Goal: Task Accomplishment & Management: Use online tool/utility

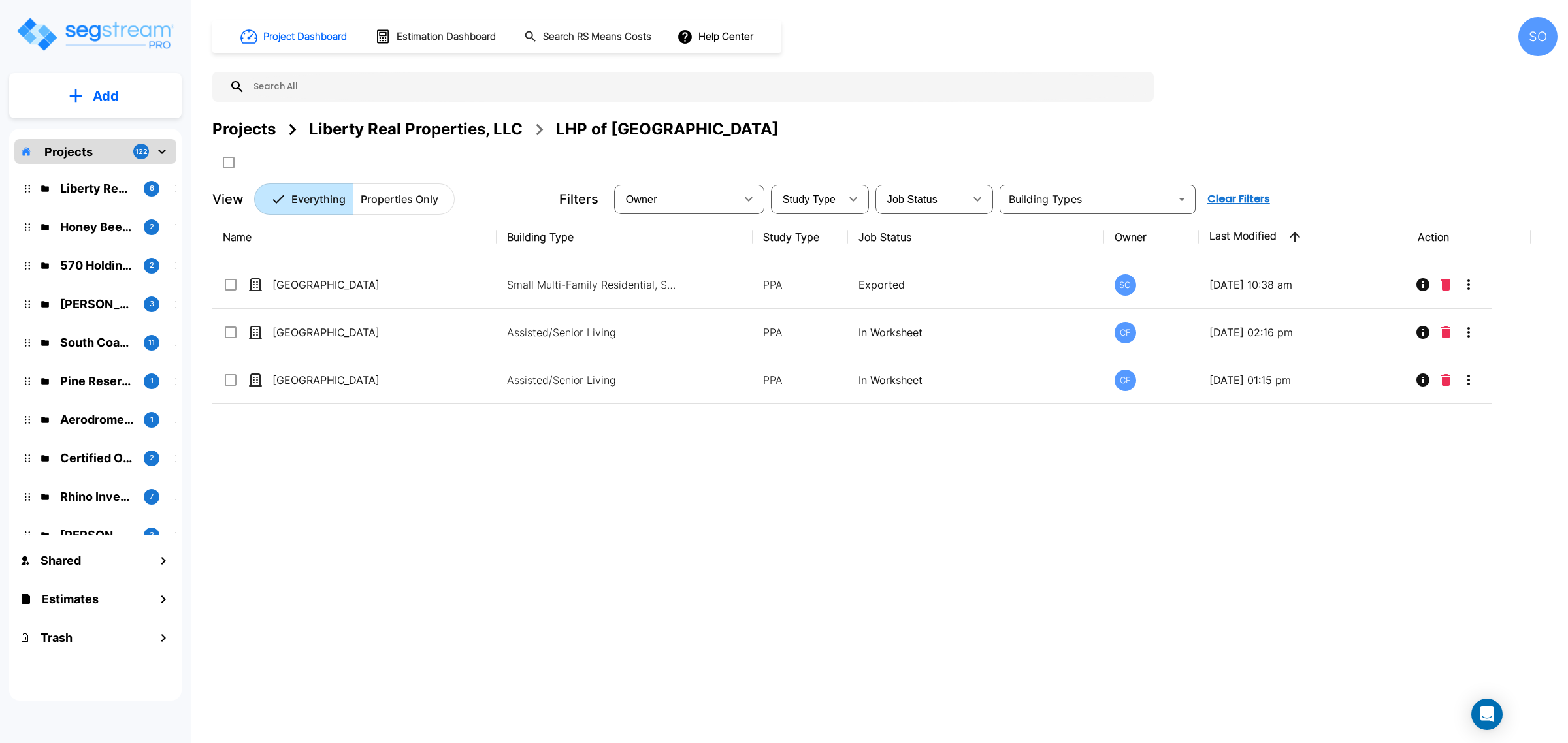
click at [102, 151] on div "Projects 122" at bounding box center [96, 151] width 162 height 25
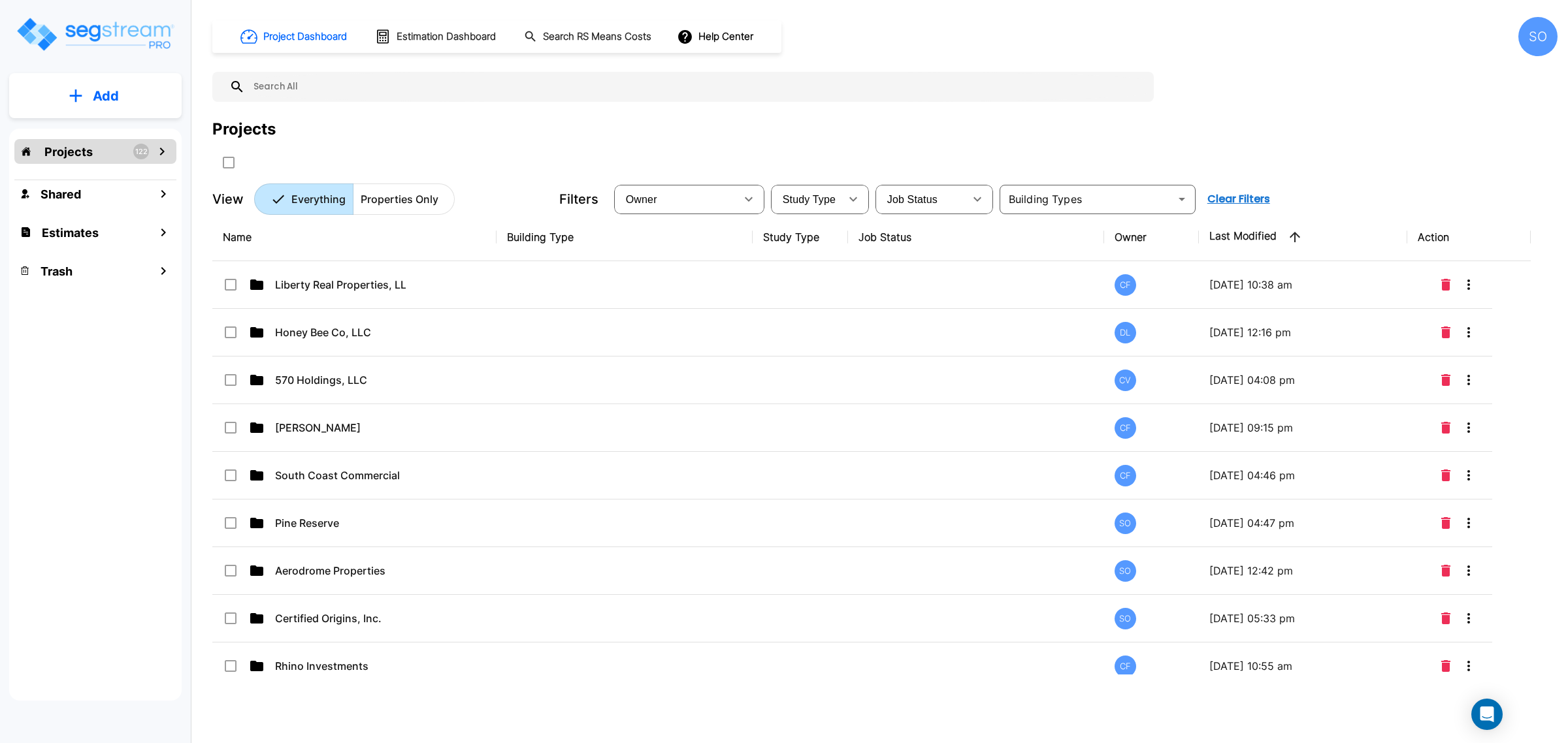
click at [801, 112] on div "Project Dashboard Estimation Dashboard Search RS Means Costs Help Center SO Pro…" at bounding box center [885, 116] width 1345 height 198
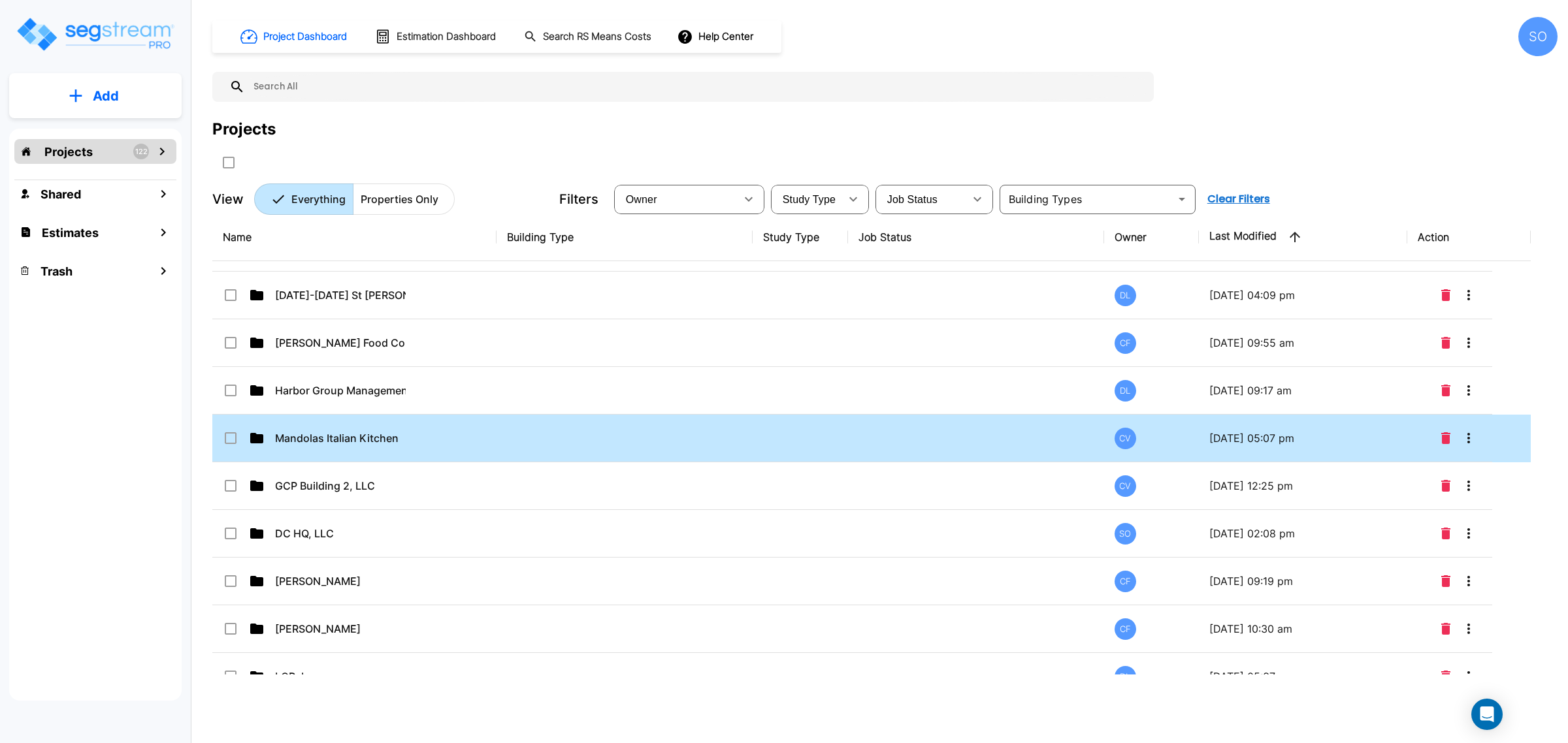
click at [388, 443] on p "Mandolas Italian Kitchen" at bounding box center [340, 438] width 131 height 16
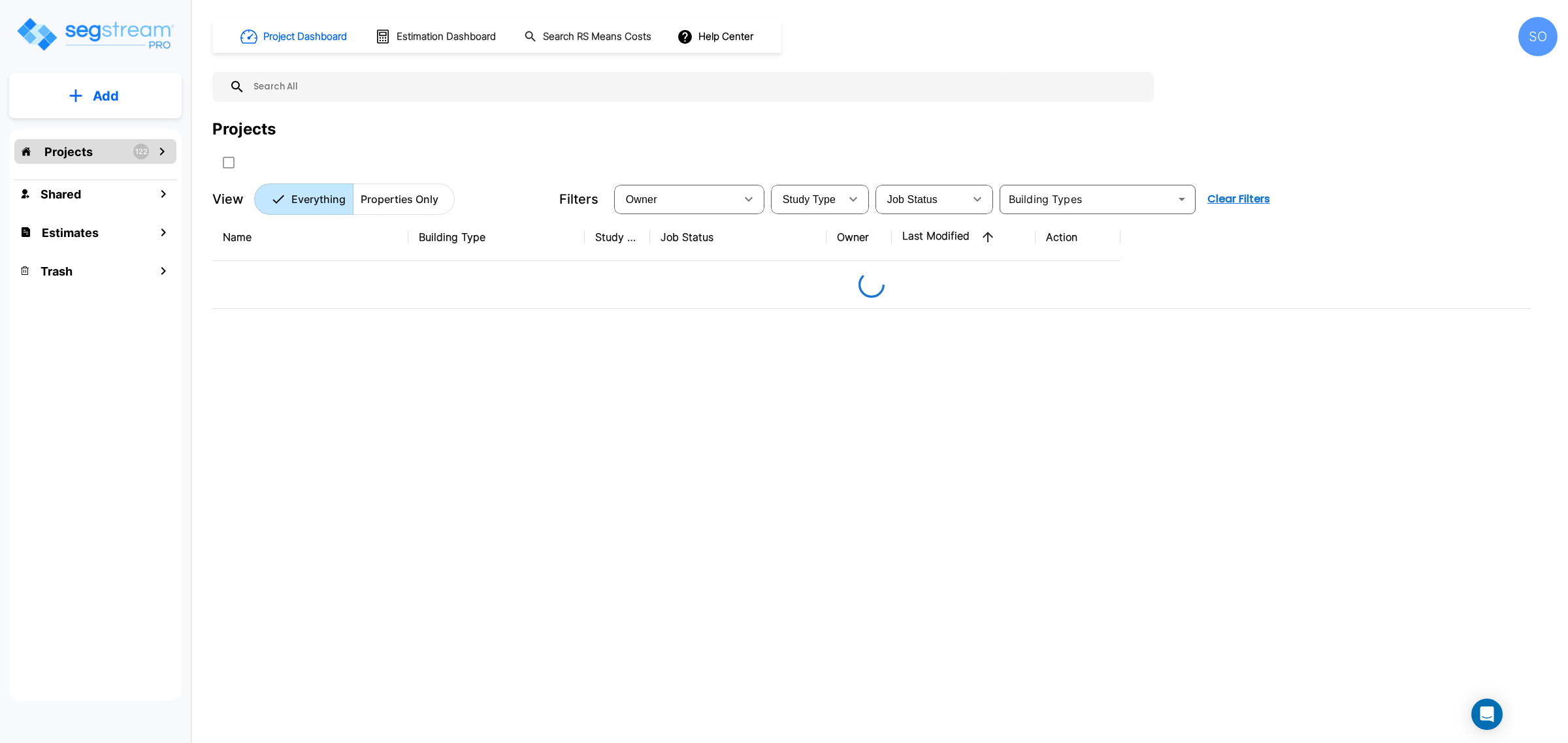
scroll to position [0, 0]
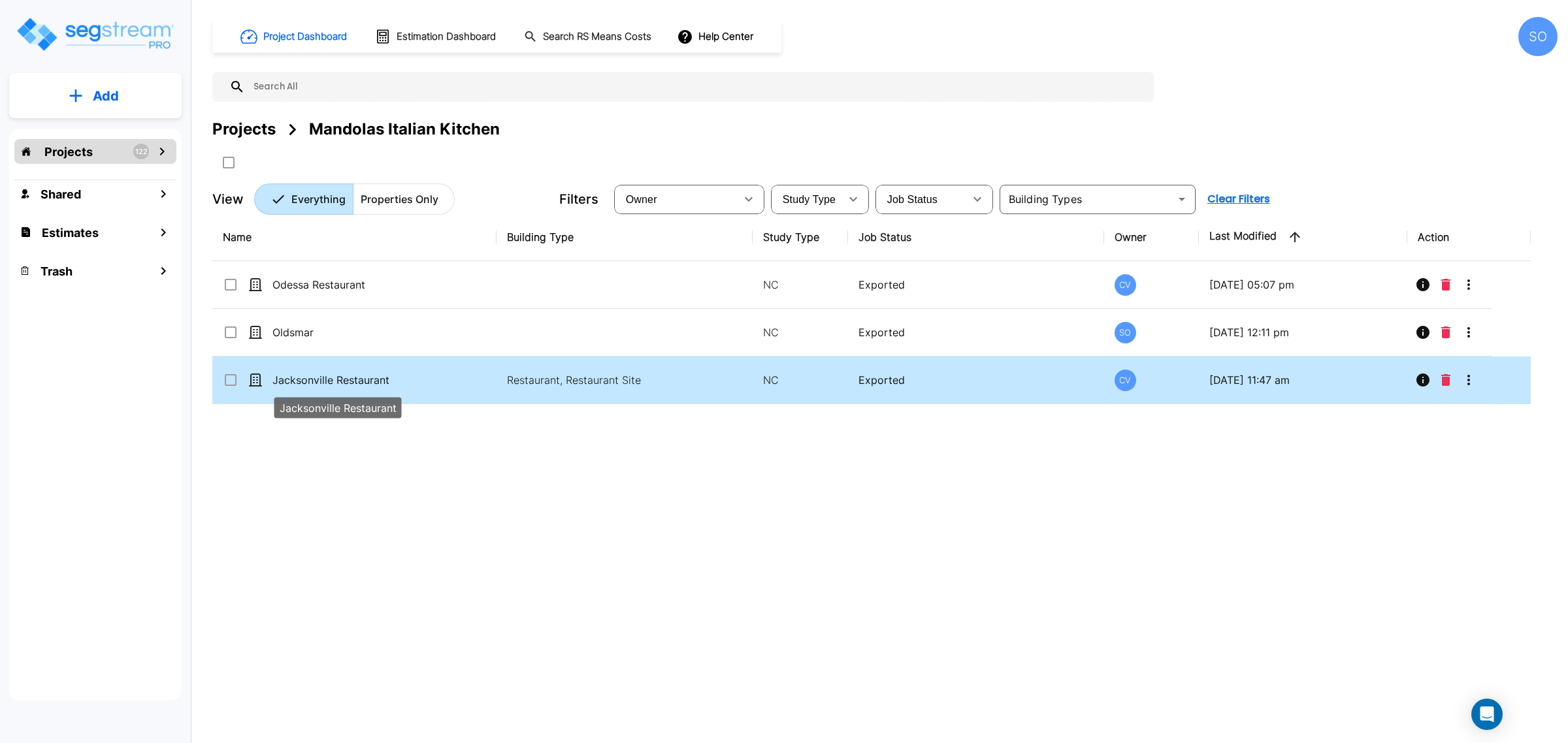
click at [343, 381] on p "Jacksonville Restaurant" at bounding box center [338, 379] width 131 height 16
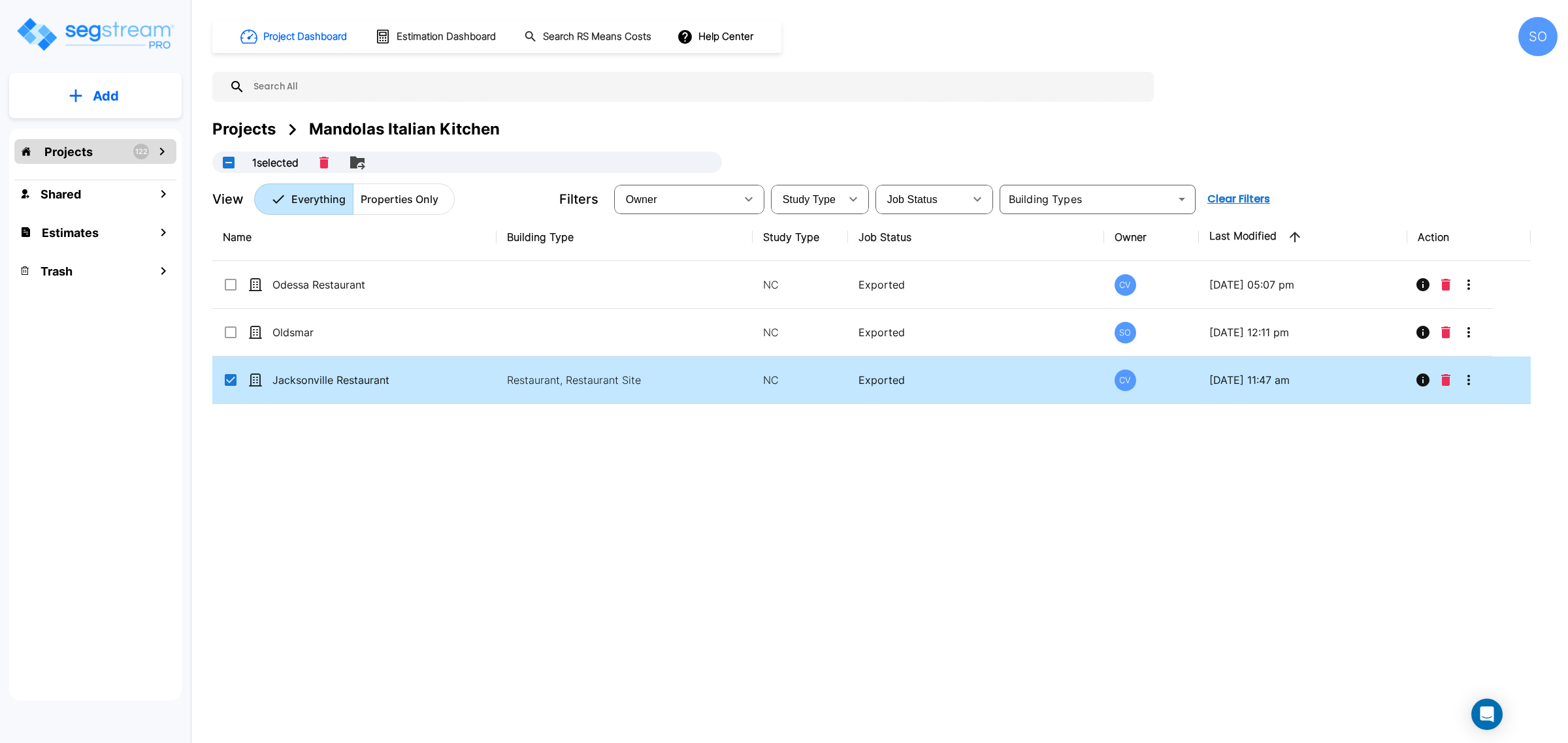
checkbox input "false"
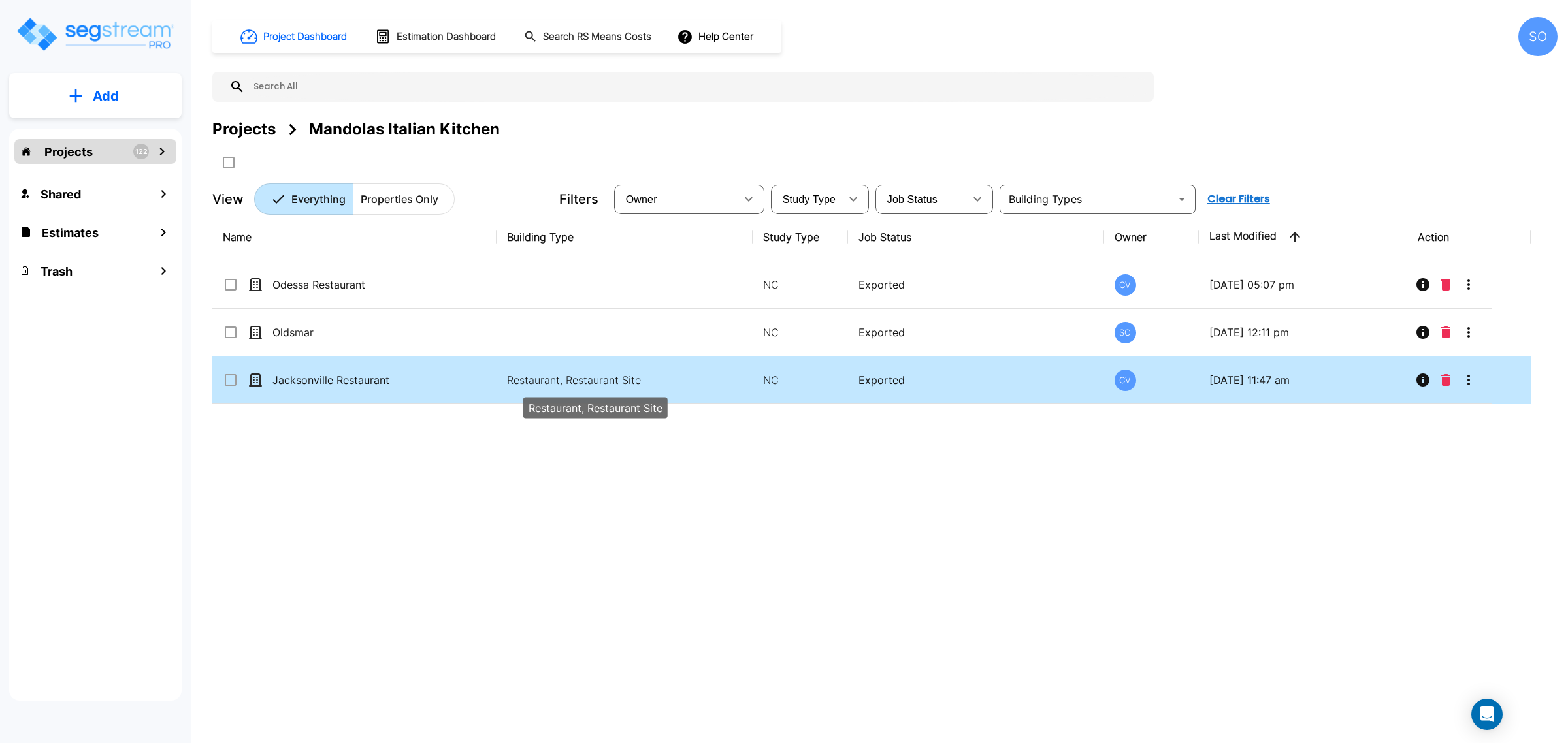
click at [668, 388] on div "Restaurant, Restaurant Site" at bounding box center [595, 404] width 147 height 31
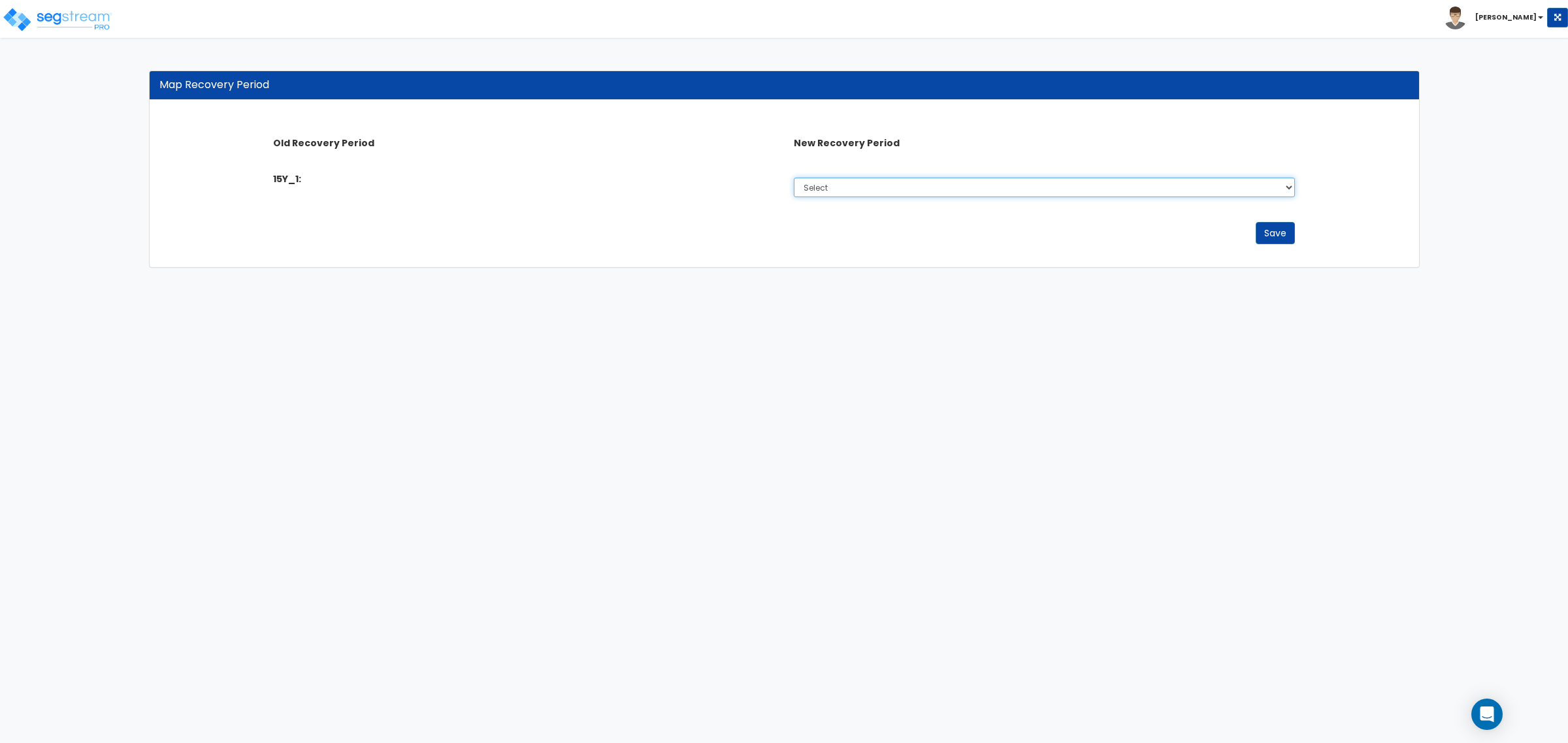
click at [967, 193] on select "Select Land 3 Years 5 Years 7 Years 15 Years 39 Years" at bounding box center [1044, 187] width 501 height 20
select select "15Y"
click at [794, 177] on select "Select Land 3 Years 5 Years 7 Years 15 Years 39 Years" at bounding box center [1044, 187] width 501 height 20
click at [1270, 233] on button "Save" at bounding box center [1275, 233] width 39 height 22
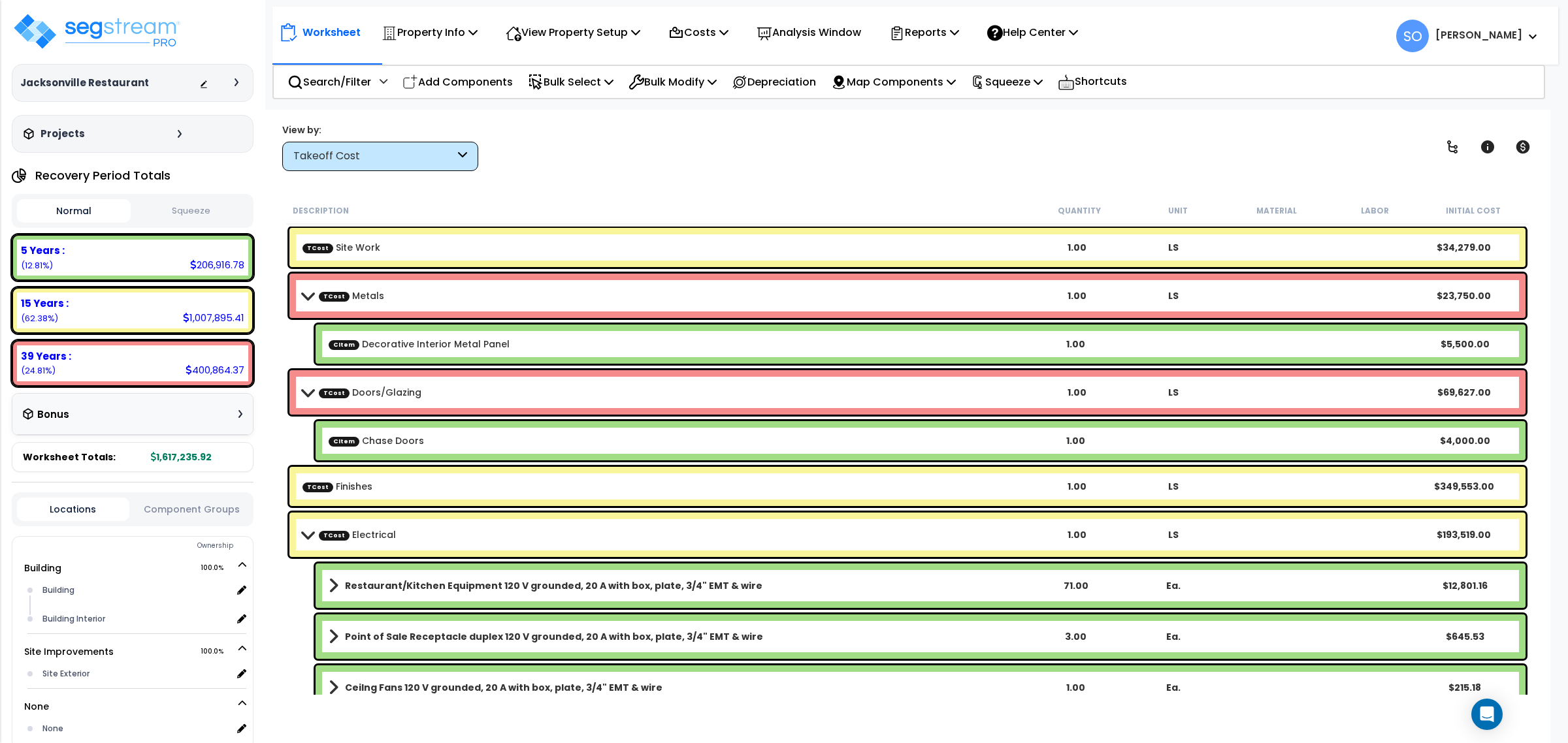
click at [361, 158] on div "Takeoff Cost" at bounding box center [374, 156] width 161 height 15
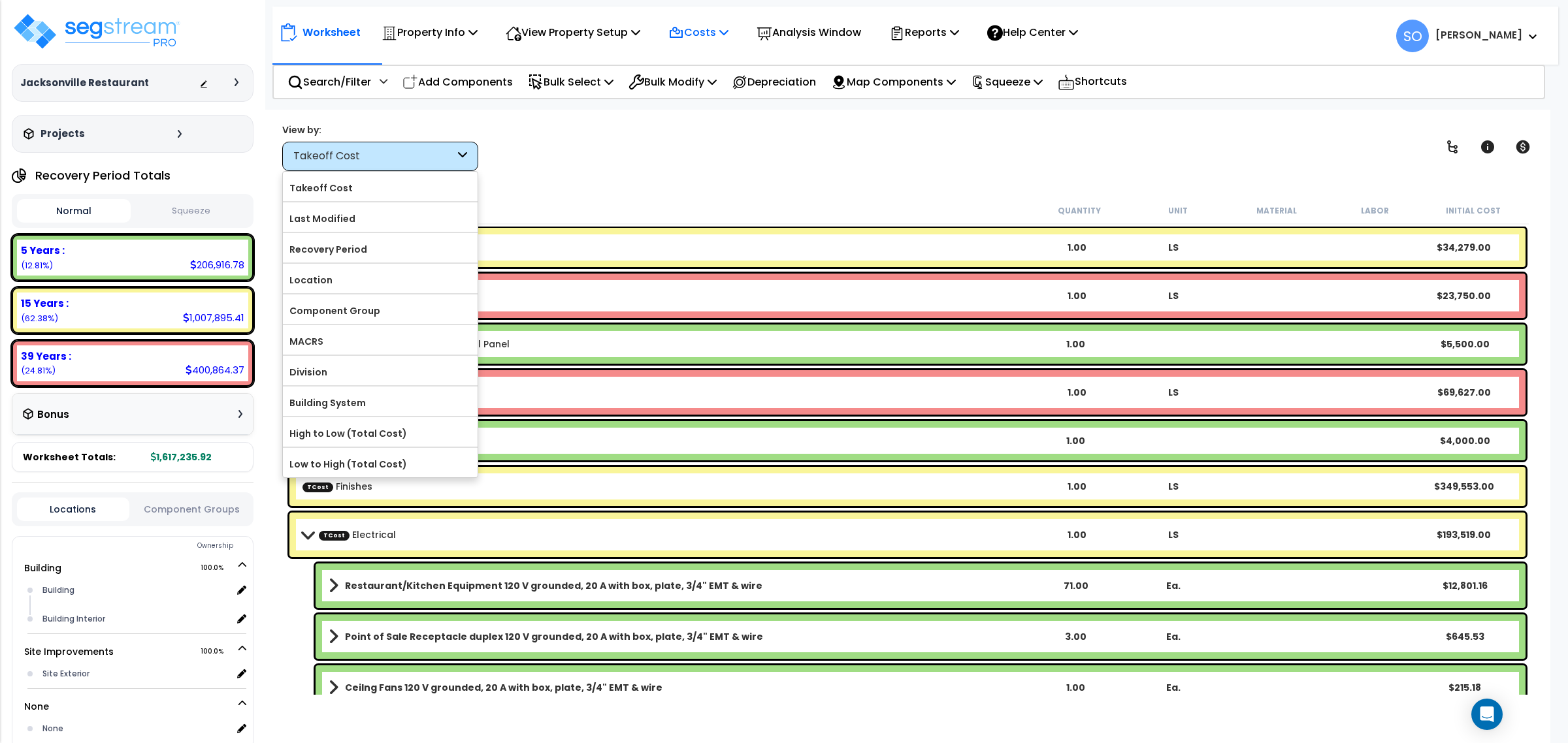
click at [728, 31] on icon at bounding box center [724, 32] width 9 height 11
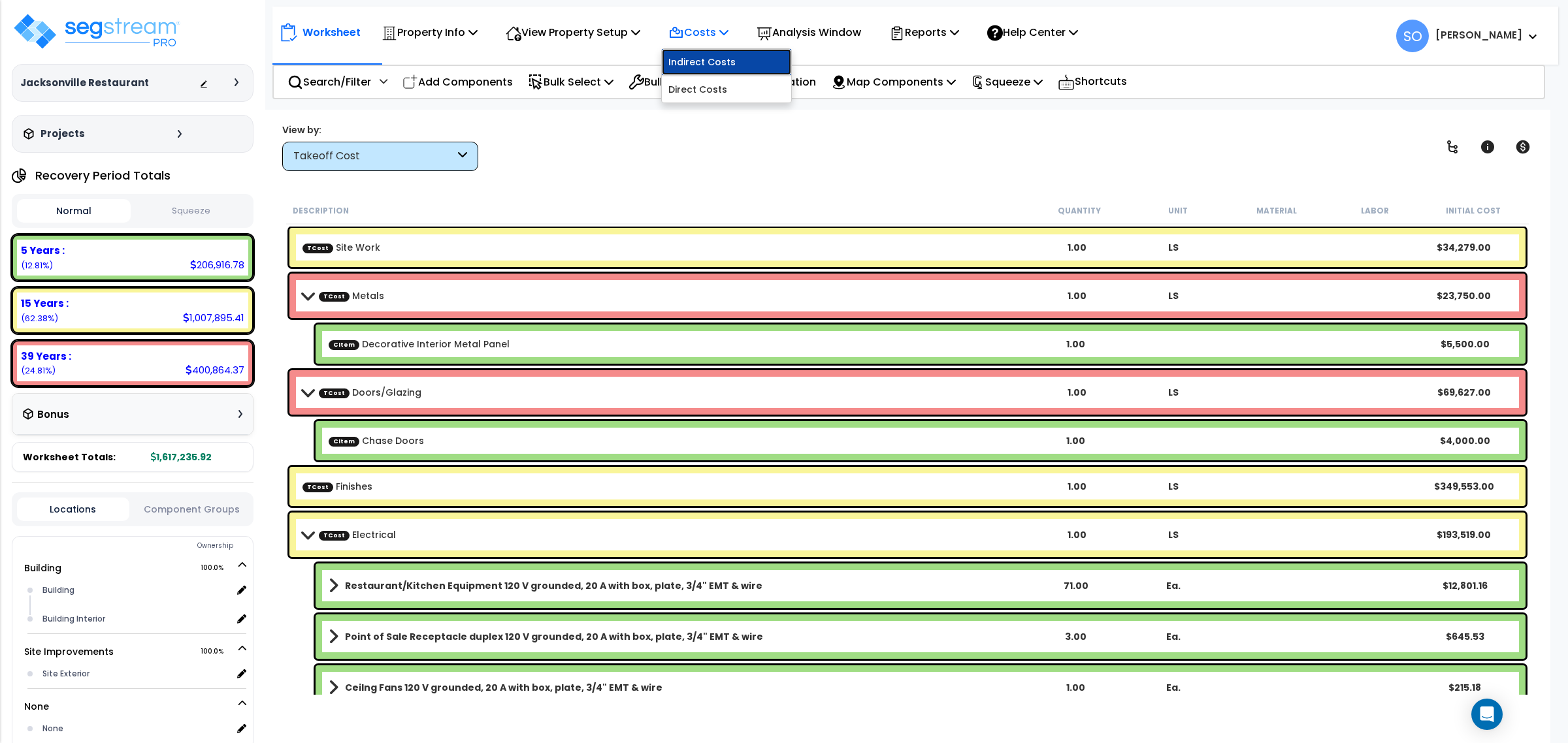
click at [728, 66] on link "Indirect Costs" at bounding box center [726, 62] width 129 height 26
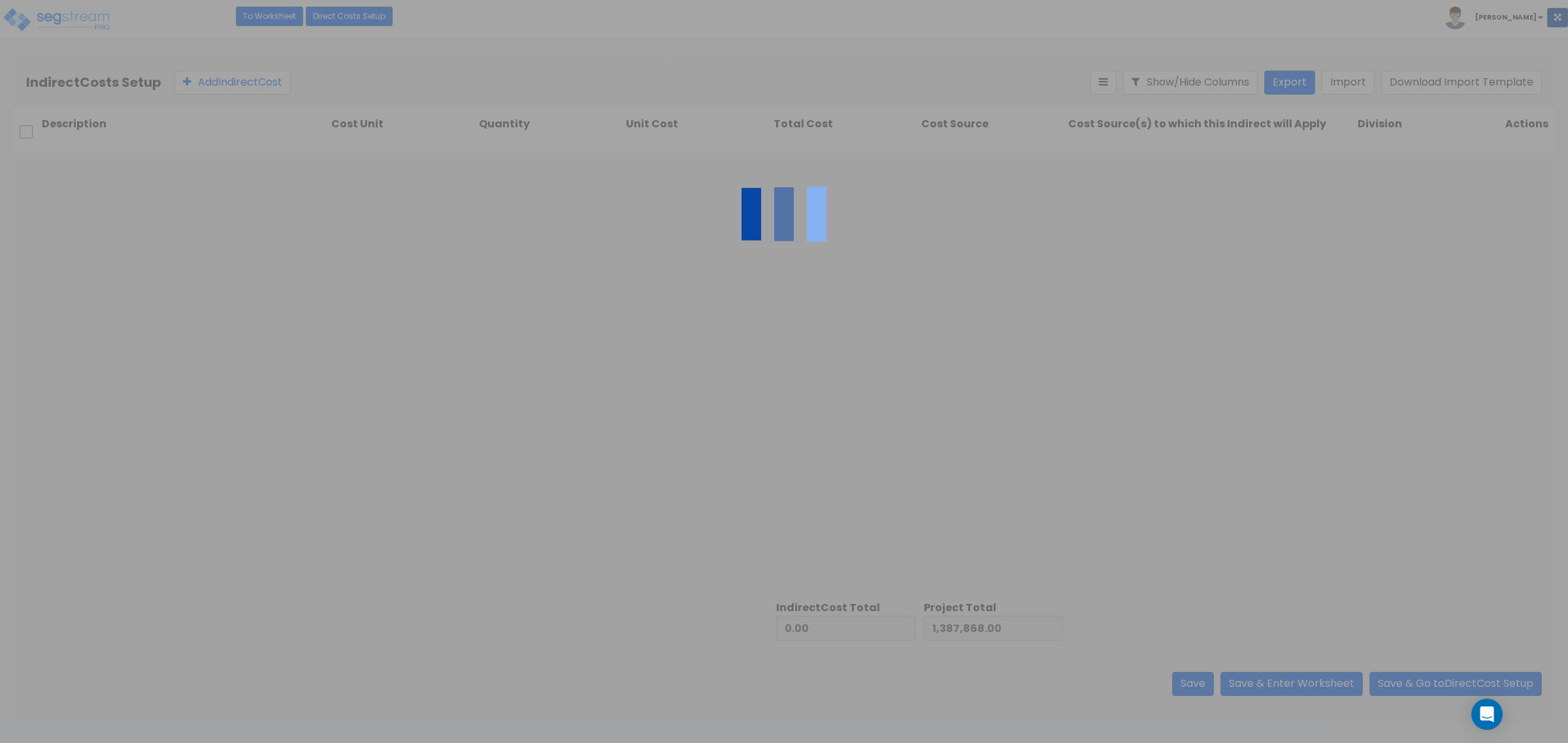
type input "229,367.92"
type input "1,617,235.92"
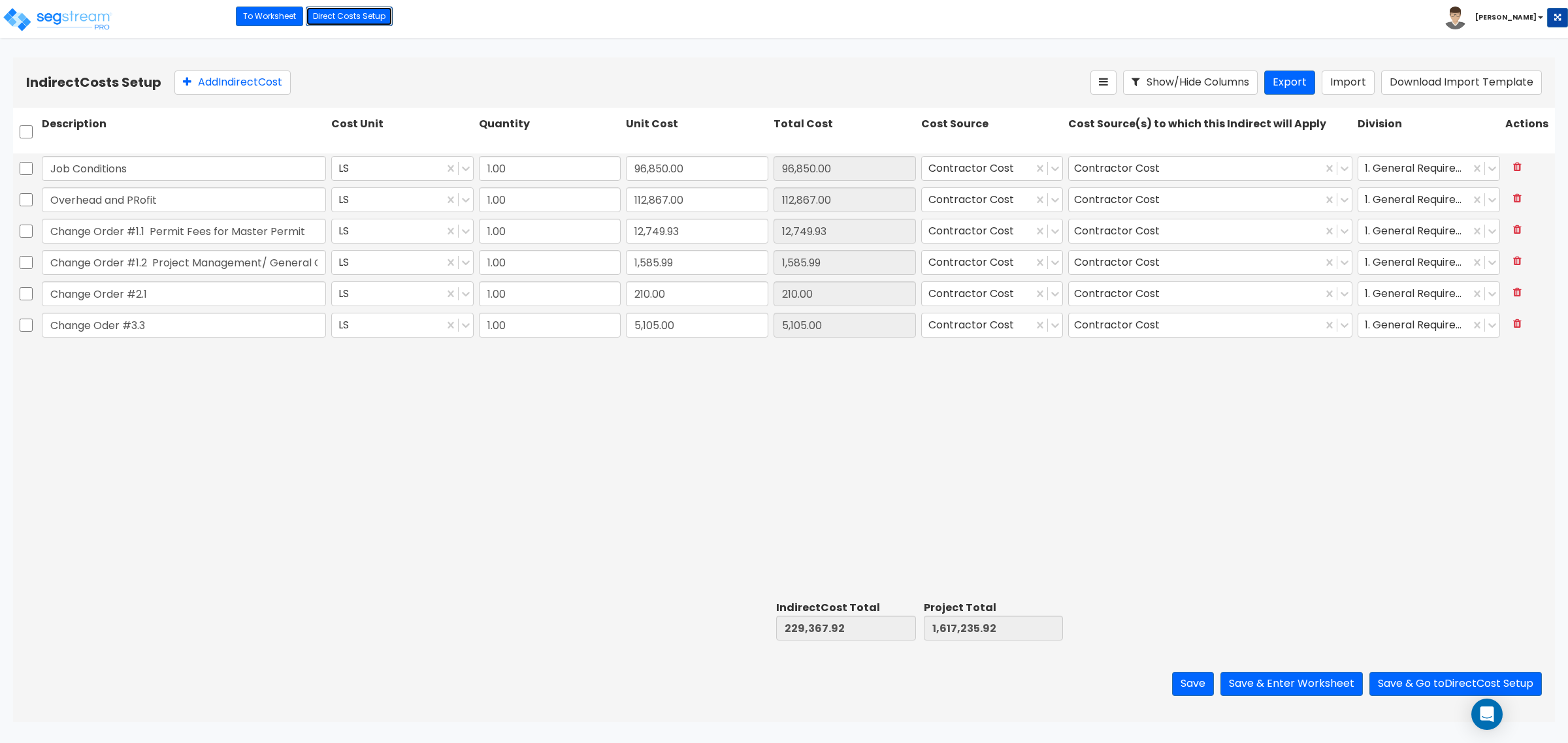
click at [356, 18] on link "Direct Costs Setup" at bounding box center [349, 16] width 87 height 20
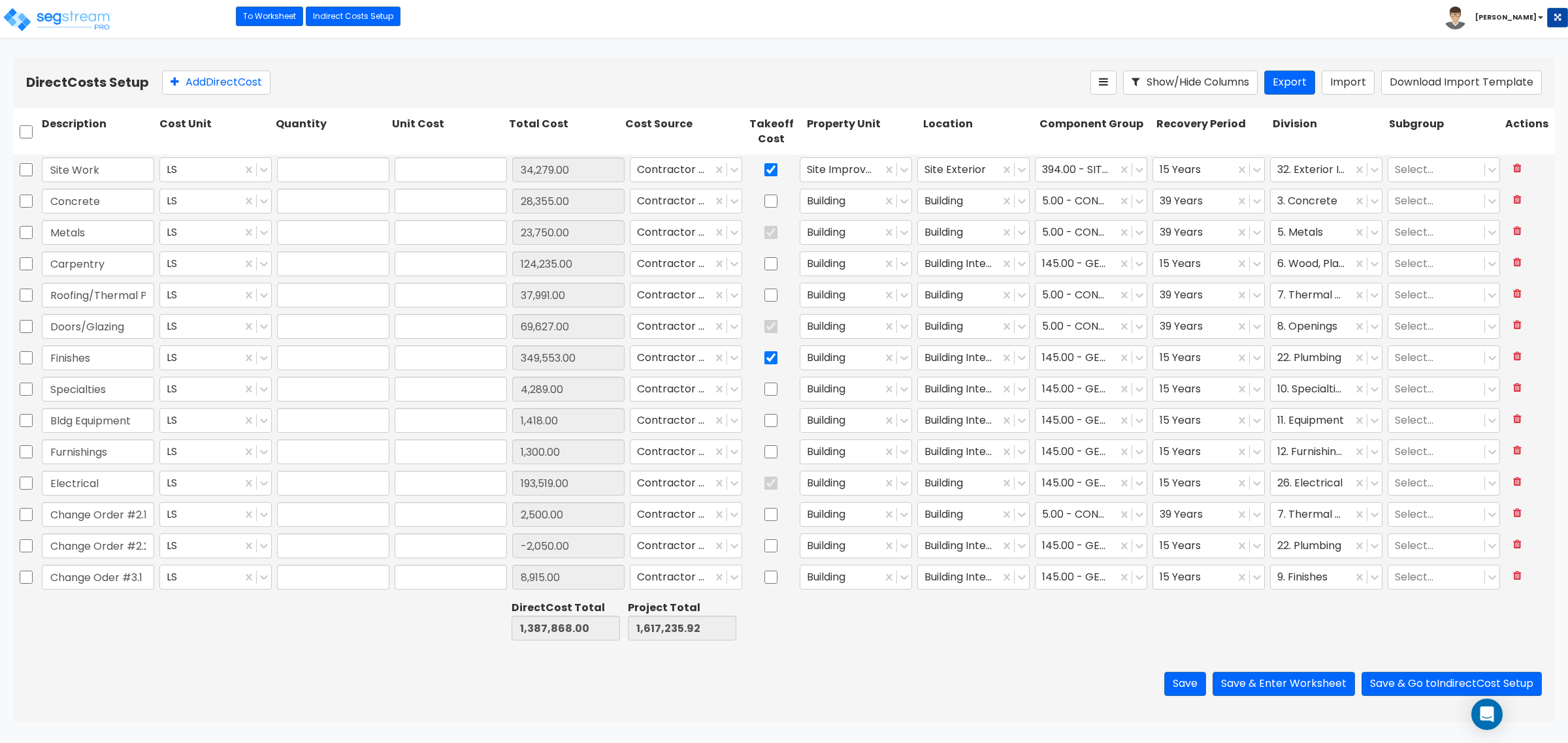
type input "1.00"
type input "34,279.00"
type input "1.00"
type input "28,355.00"
type input "1.00"
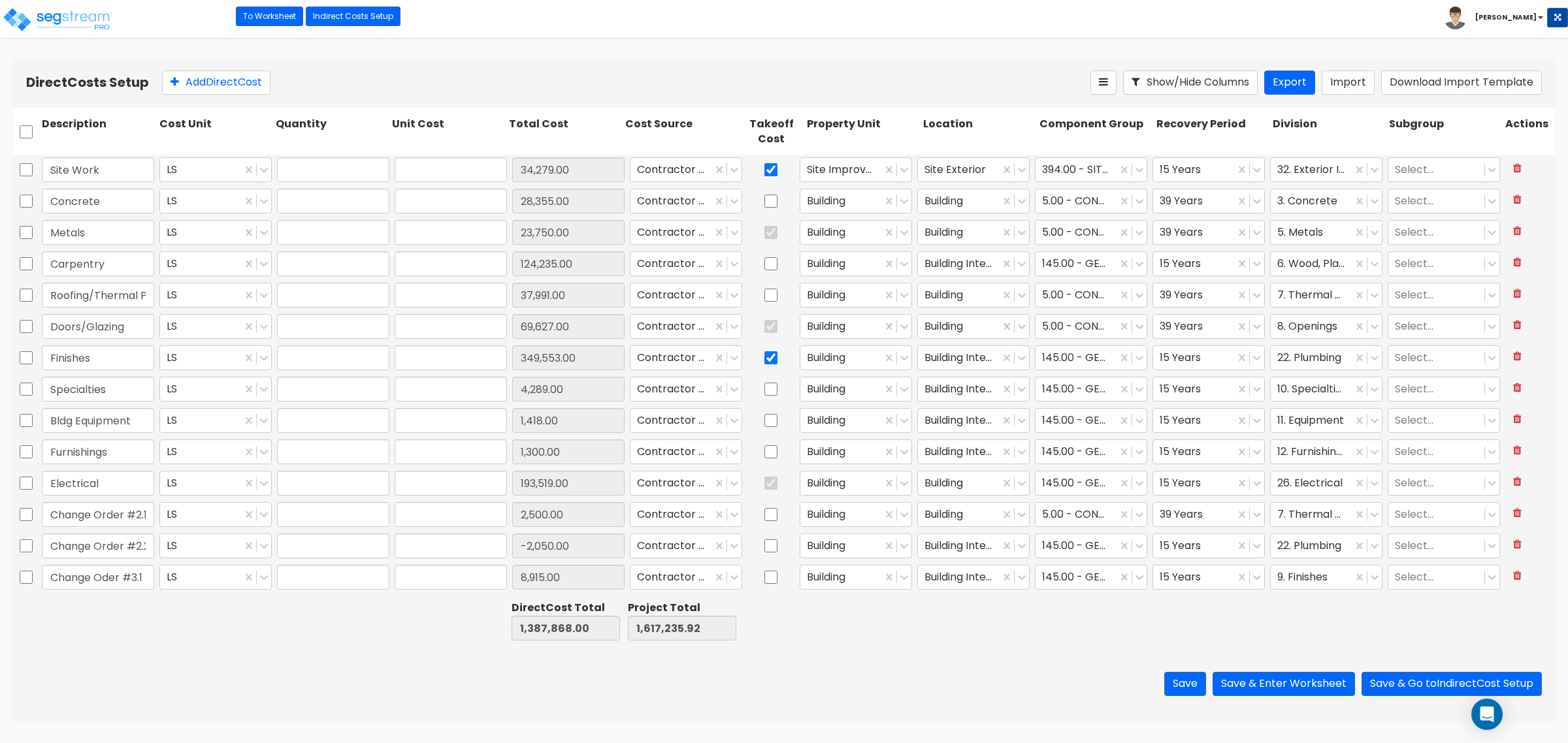
type input "23,750.00"
type input "1.00"
type input "124,235.00"
type input "1.00"
type input "37,991.00"
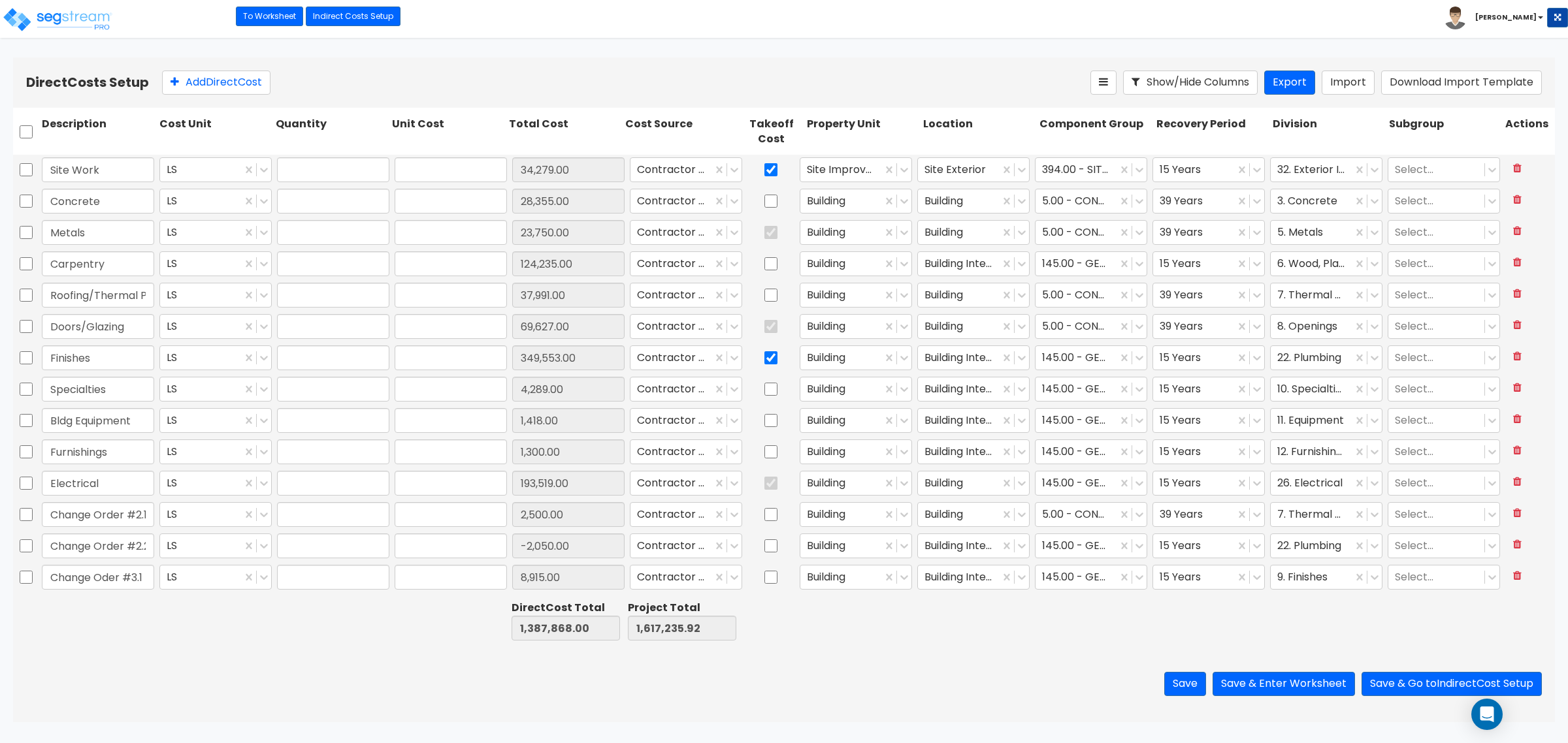
type input "1.00"
type input "69,627.00"
type input "1.00"
type input "349,553.00"
type input "1.00"
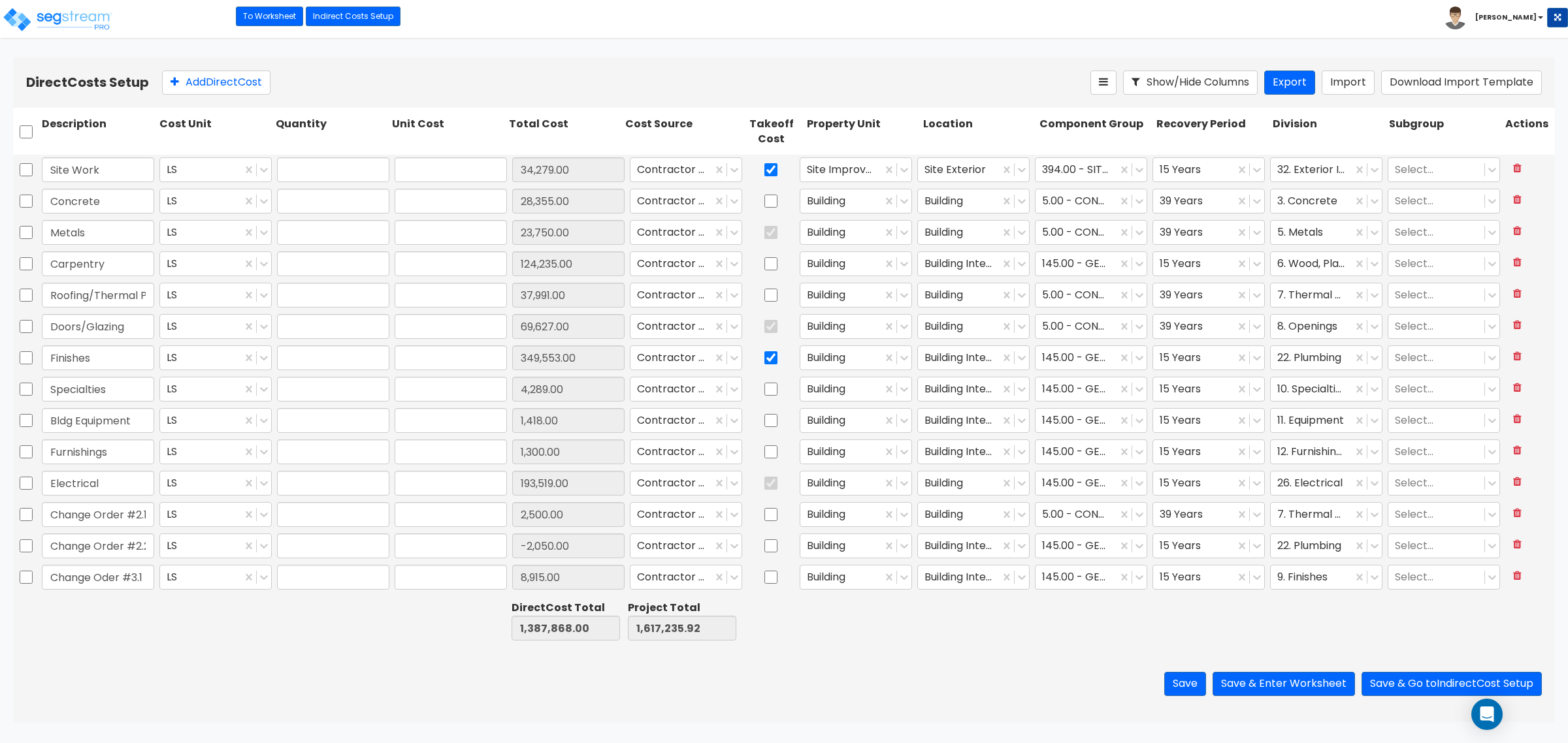
type input "4,289.00"
type input "1.00"
type input "1,418.00"
type input "1.00"
type input "1,300.00"
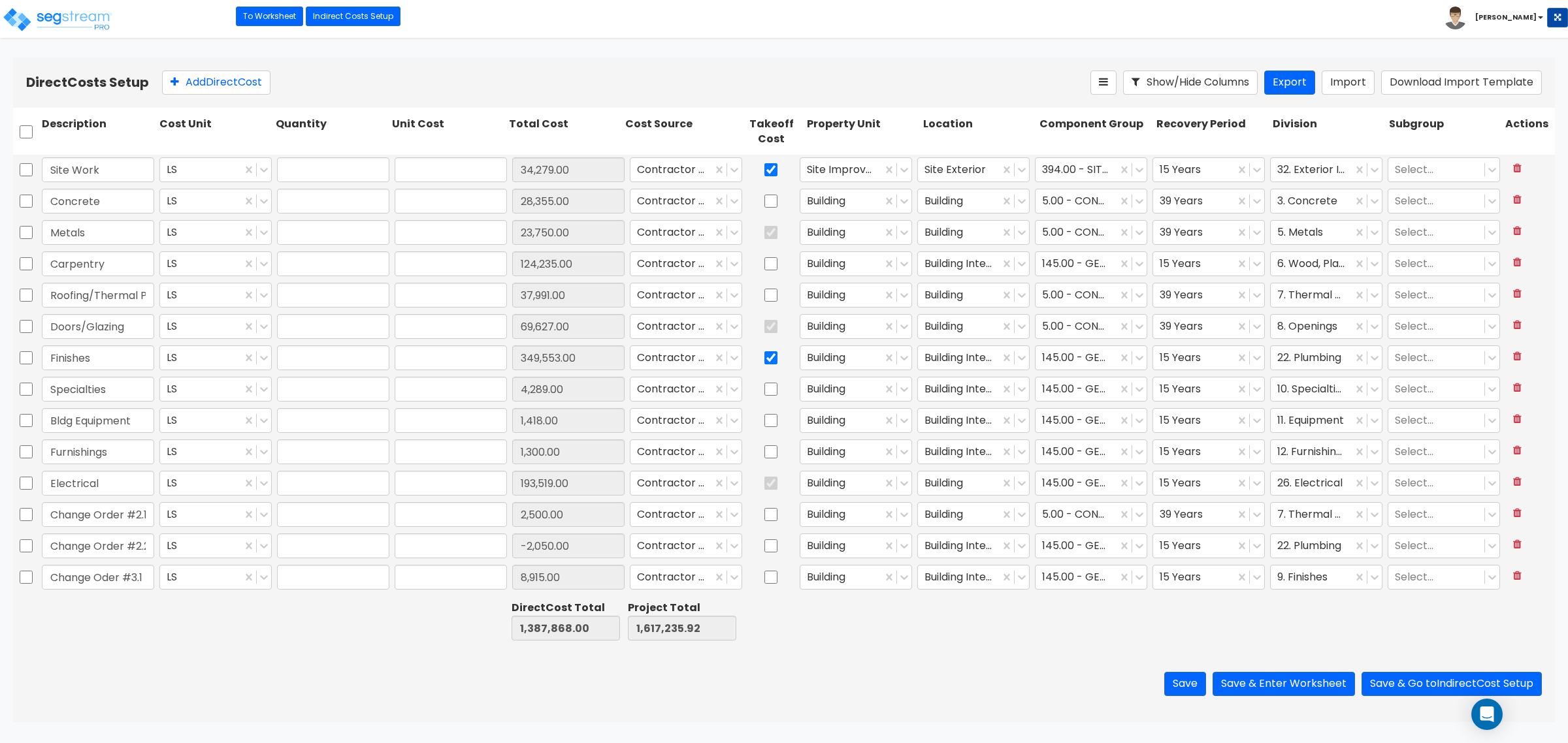
type input "1.00"
type input "193,519.00"
type input "1.00"
type input "2,500.00"
type input "1.00"
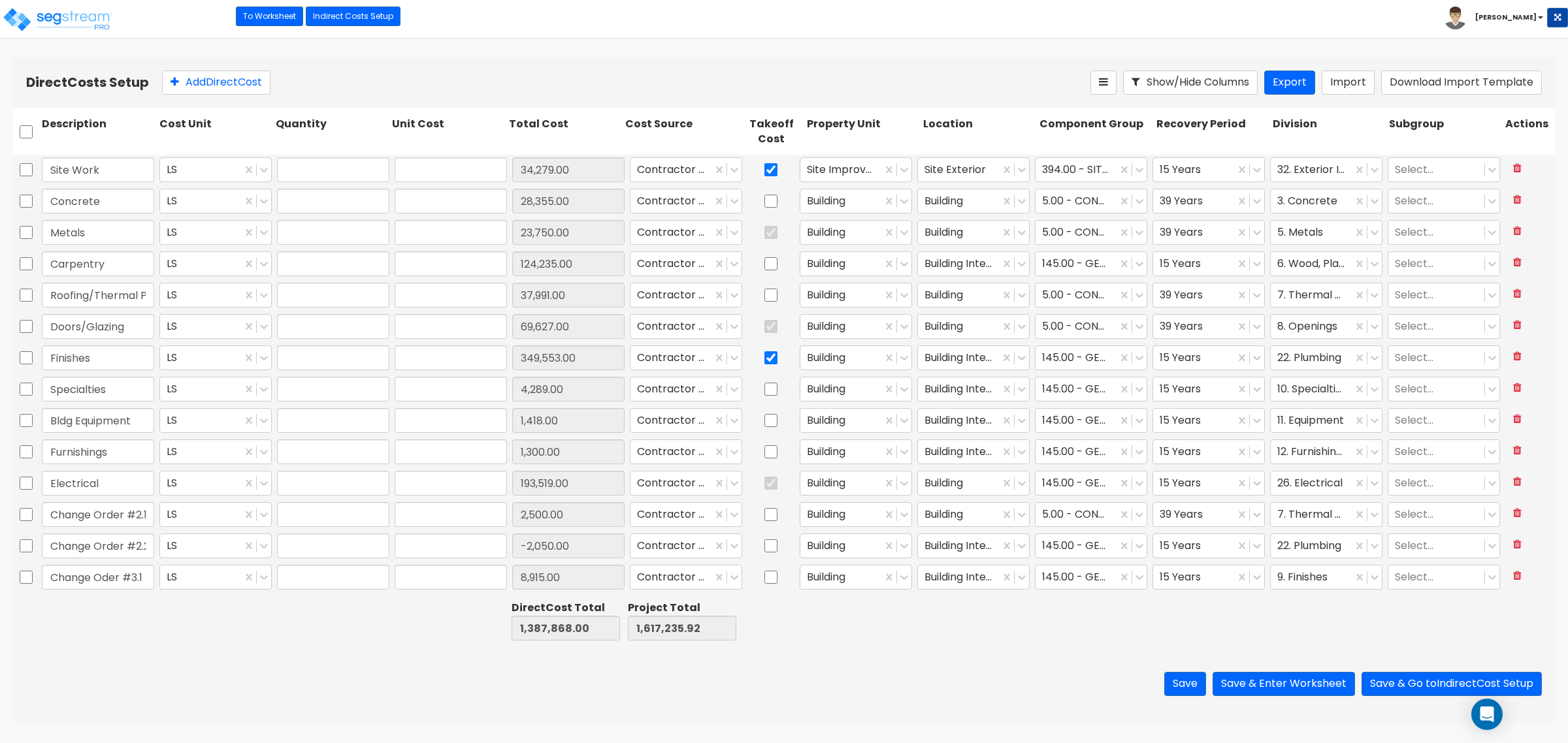
type input "-2,050.00"
type input "1.00"
type input "8,915.00"
type input "1.00"
type input "16,341.00"
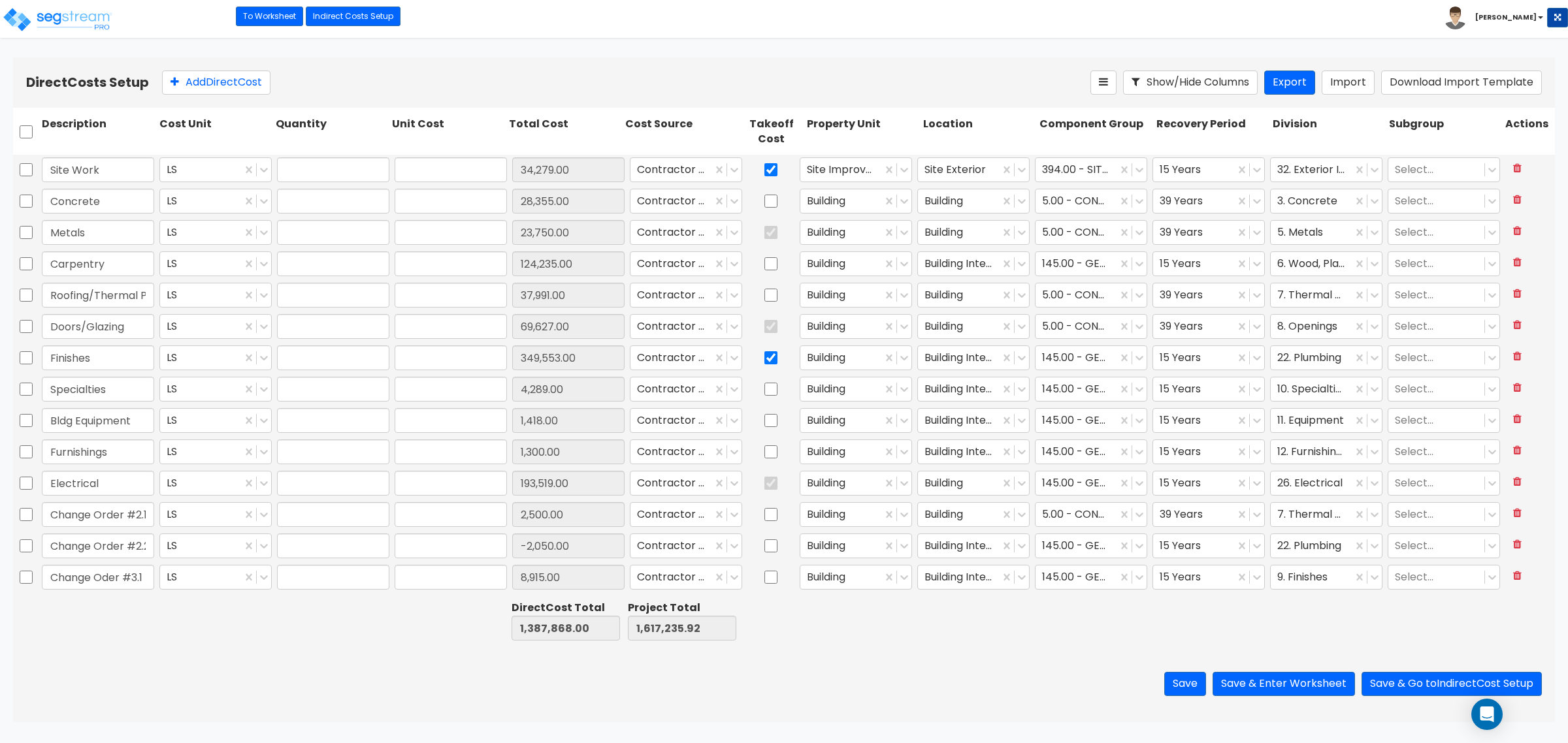
type input "1.00"
type input "7,853.00"
type input "1.00"
type input "3,851.00"
type input "1.00"
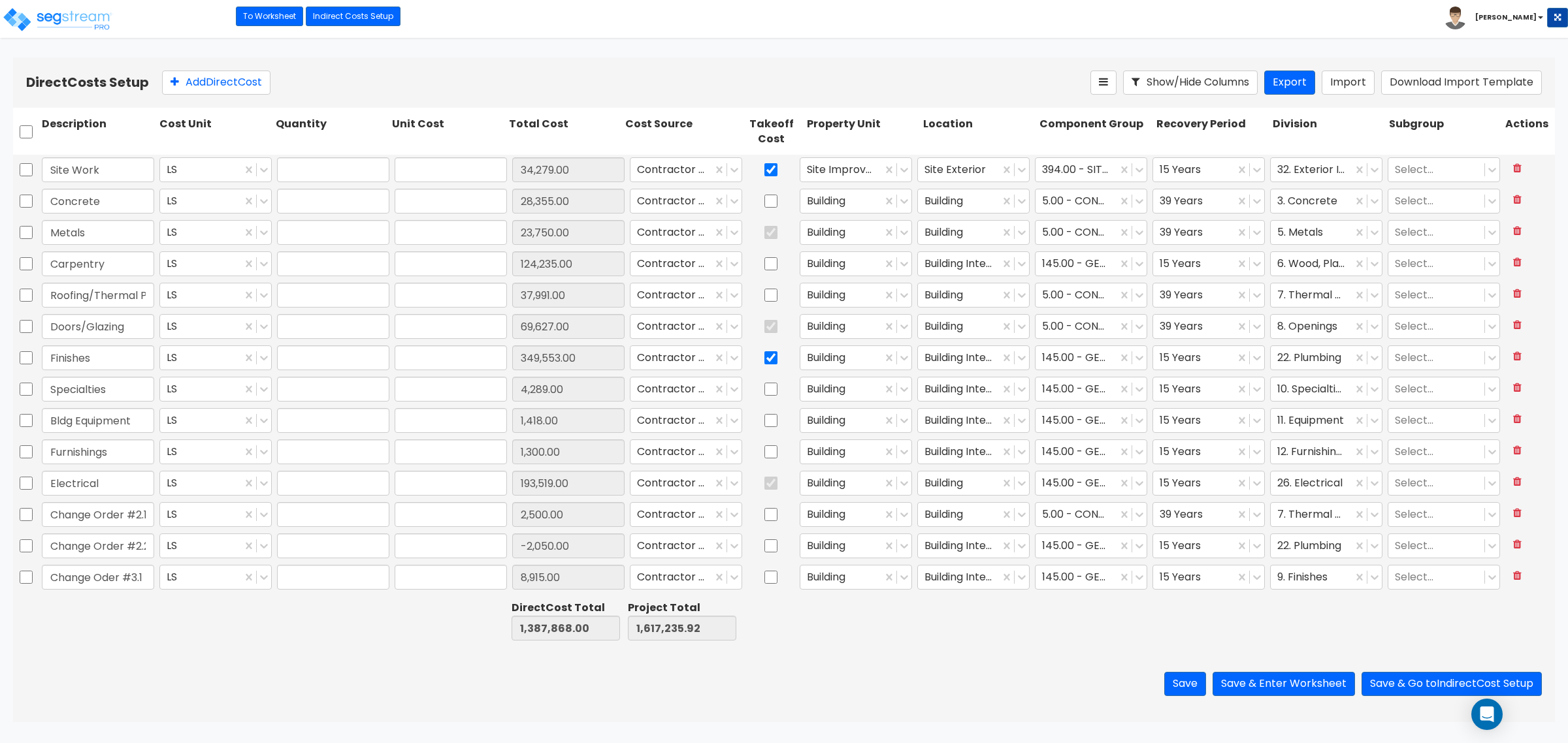
type input "8,434.00"
type input "1.00"
type input "174,249.00"
type input "1.00"
type input "30,689.00"
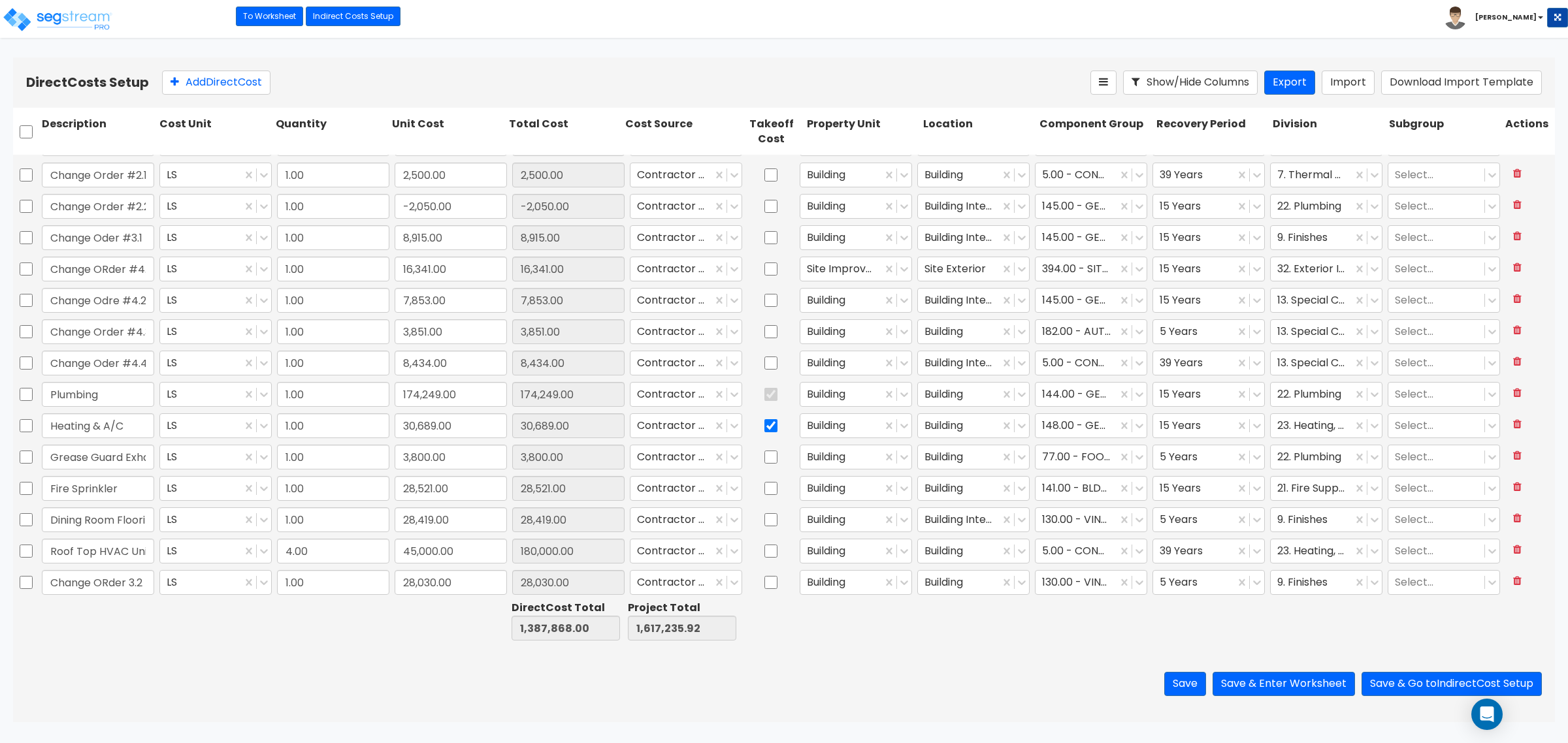
scroll to position [343, 0]
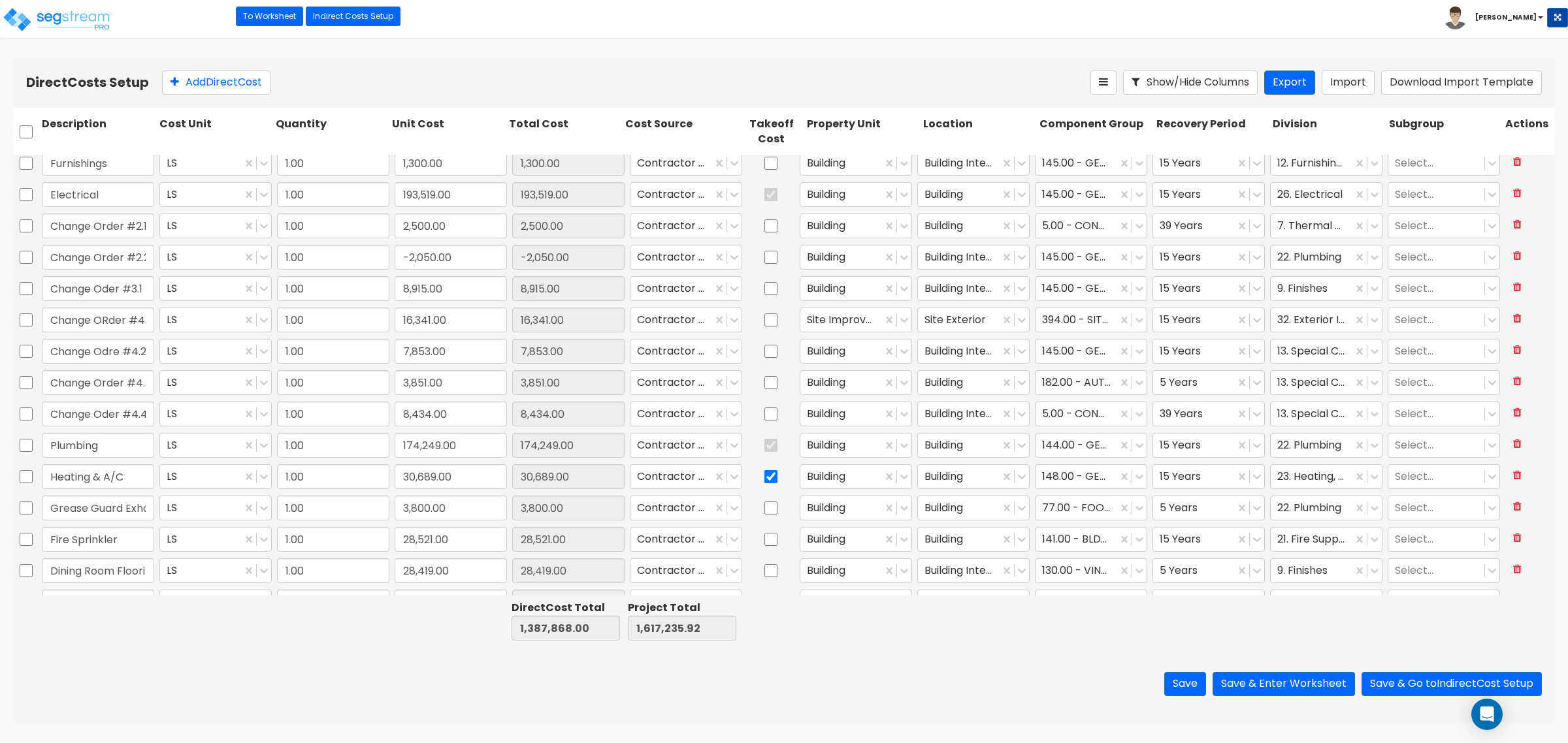
type input "1.00"
type input "349,553.00"
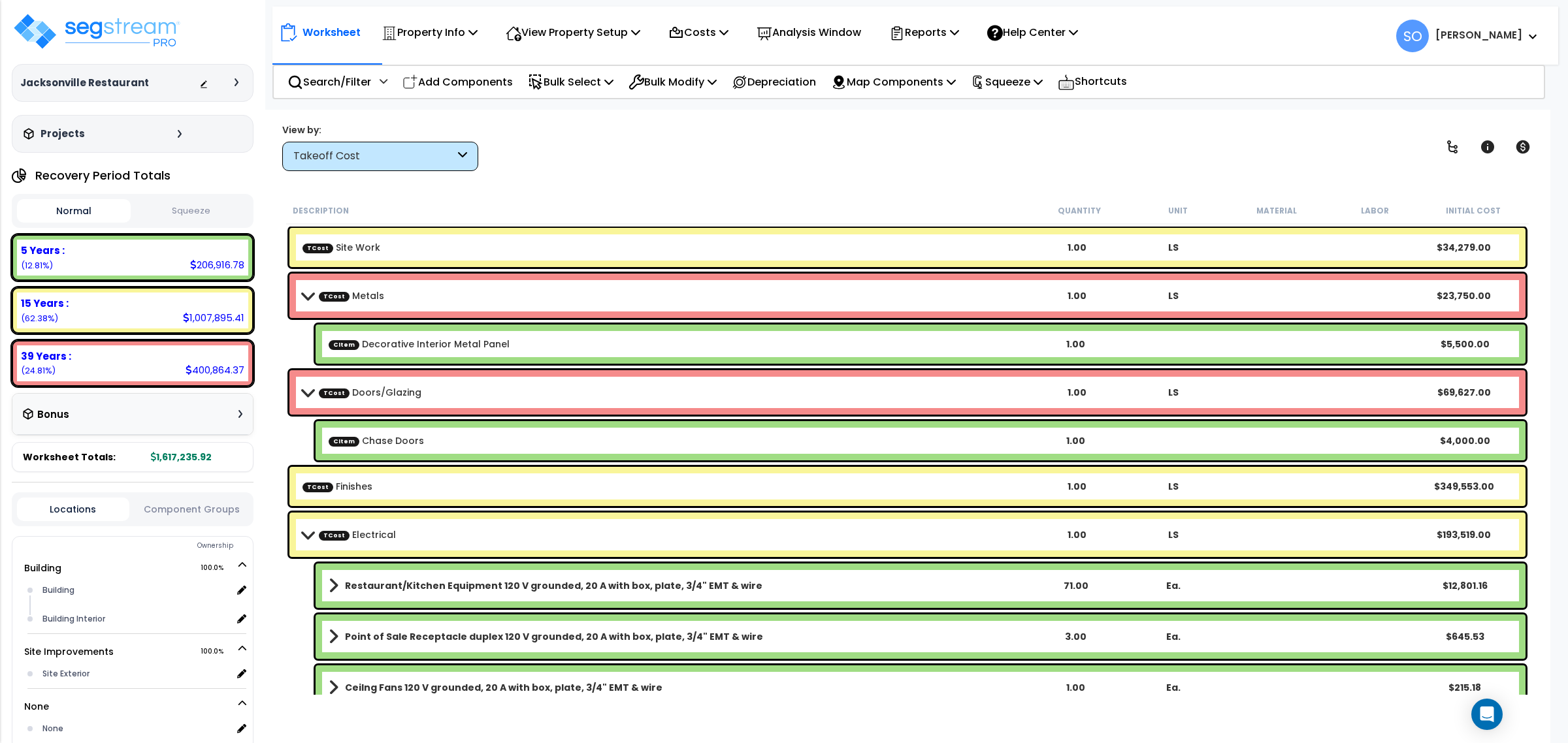
click at [232, 83] on div at bounding box center [222, 83] width 46 height 13
click at [170, 75] on div "Jacksonville Restaurant Depreciable Tax Basis : $1,617,236.00 Placed-In-Service…" at bounding box center [132, 83] width 242 height 38
click at [125, 89] on h3 "Jacksonville Restaurant" at bounding box center [84, 83] width 128 height 13
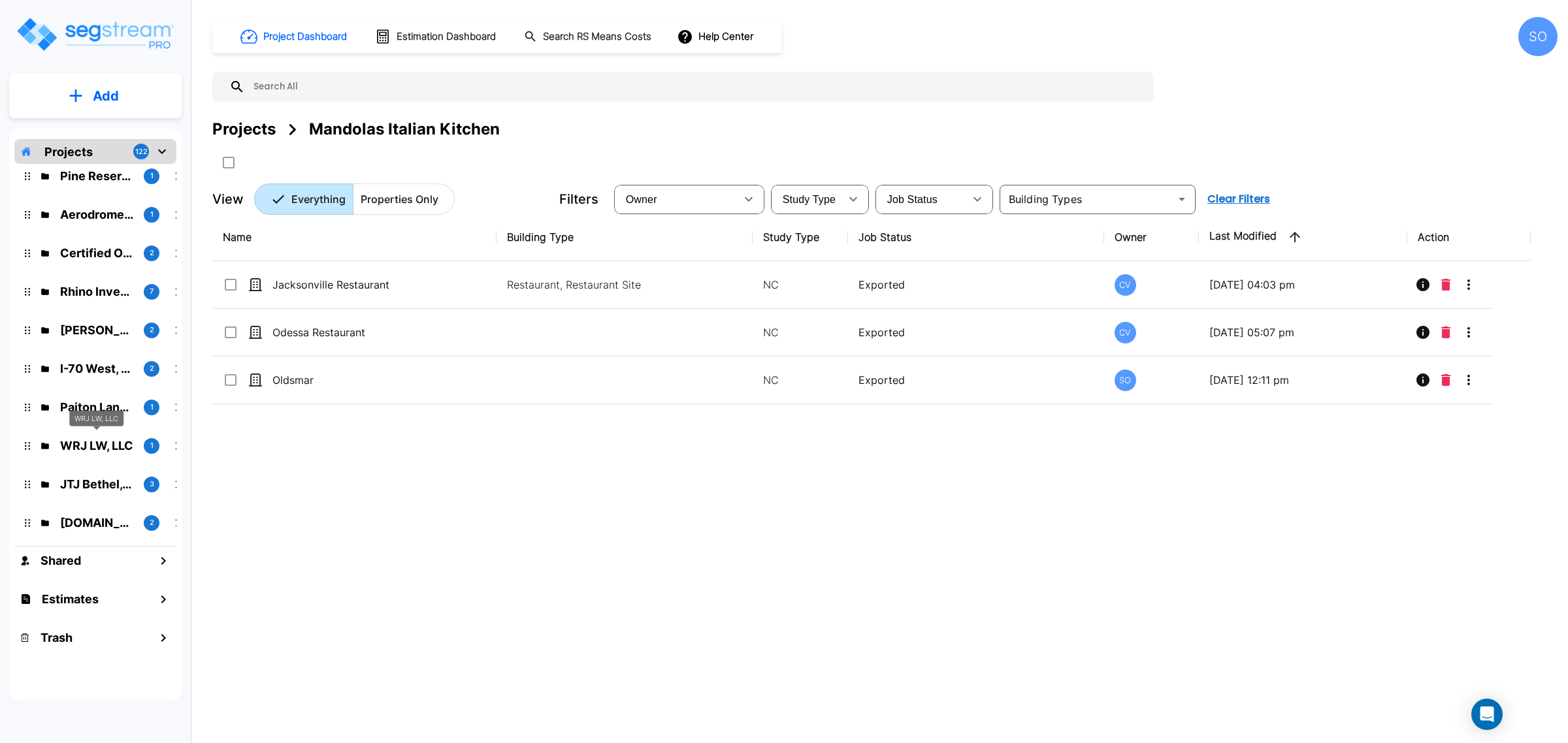
scroll to position [245, 0]
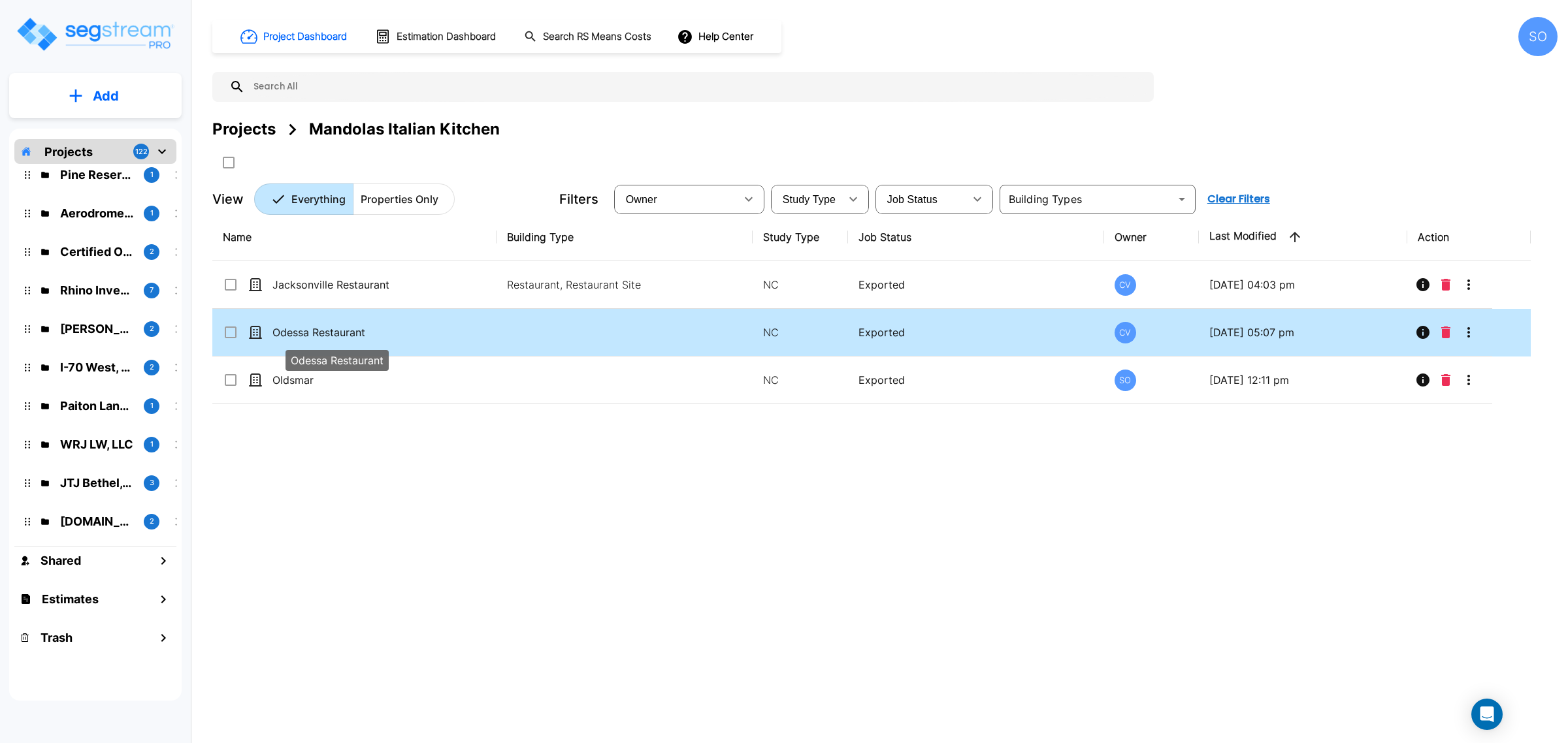
click at [322, 331] on p "Odessa Restaurant" at bounding box center [338, 332] width 131 height 16
checkbox input "true"
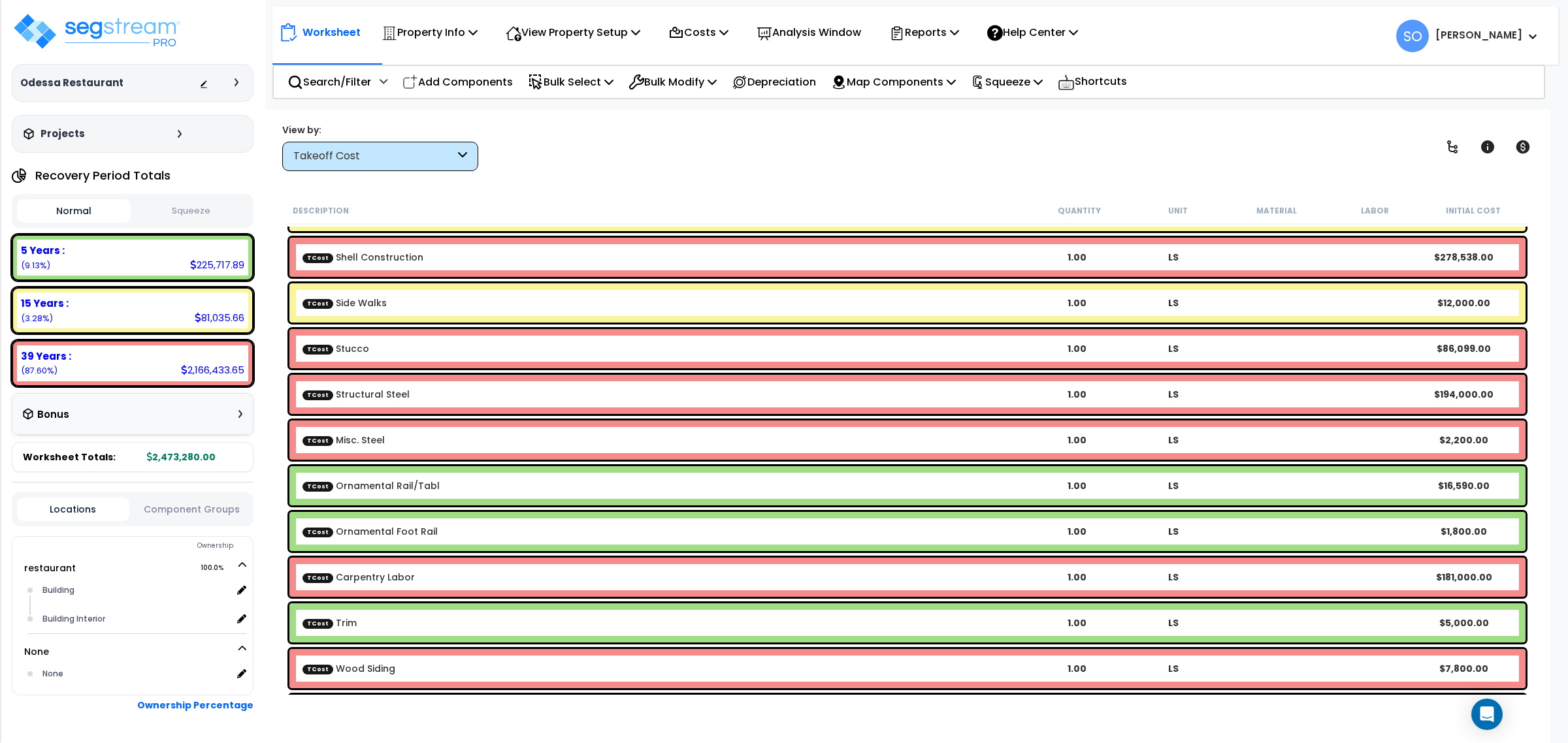
scroll to position [163, 0]
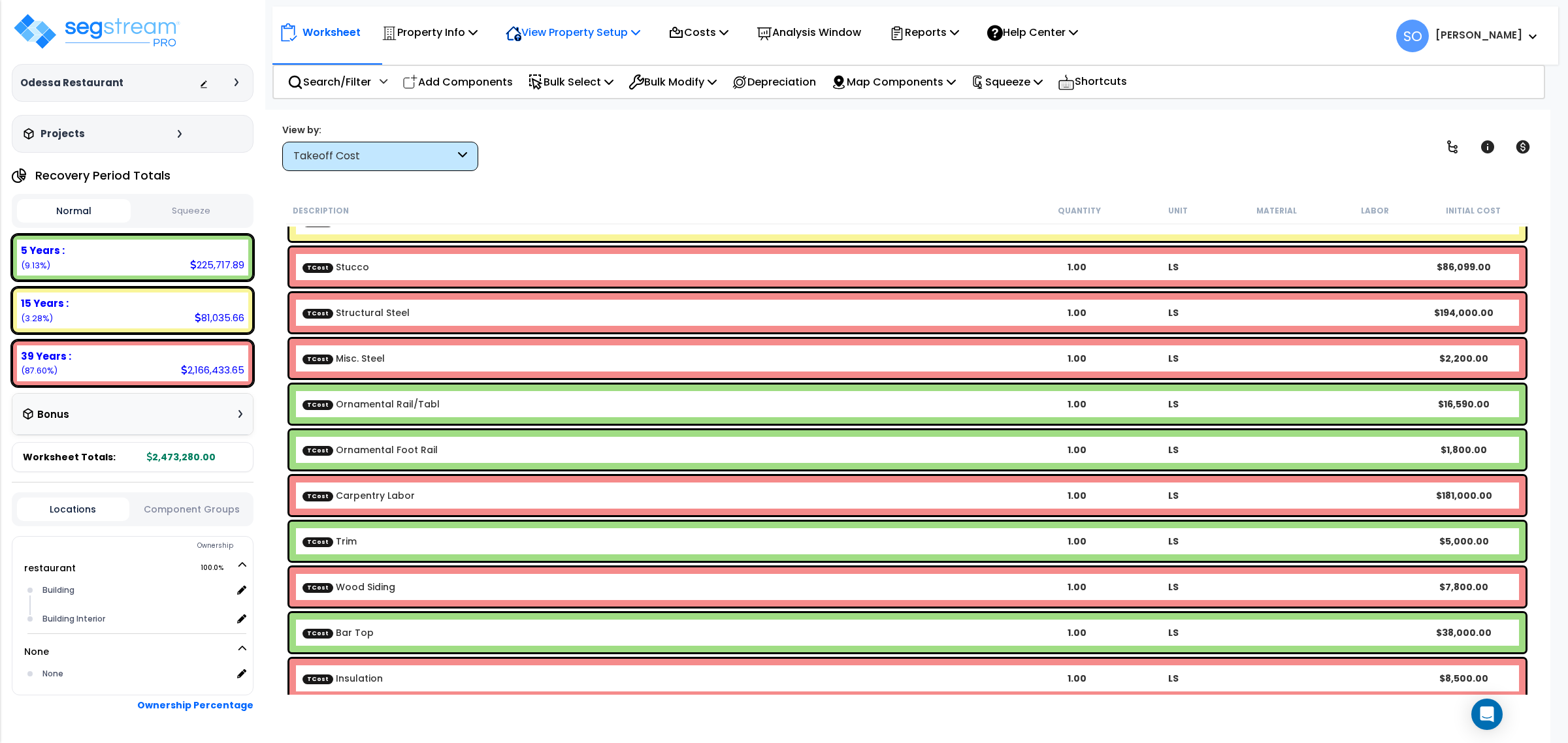
click at [552, 29] on p "View Property Setup" at bounding box center [572, 33] width 135 height 18
click at [676, 28] on icon at bounding box center [675, 33] width 16 height 16
click at [694, 59] on link "Indirect Costs" at bounding box center [726, 62] width 129 height 26
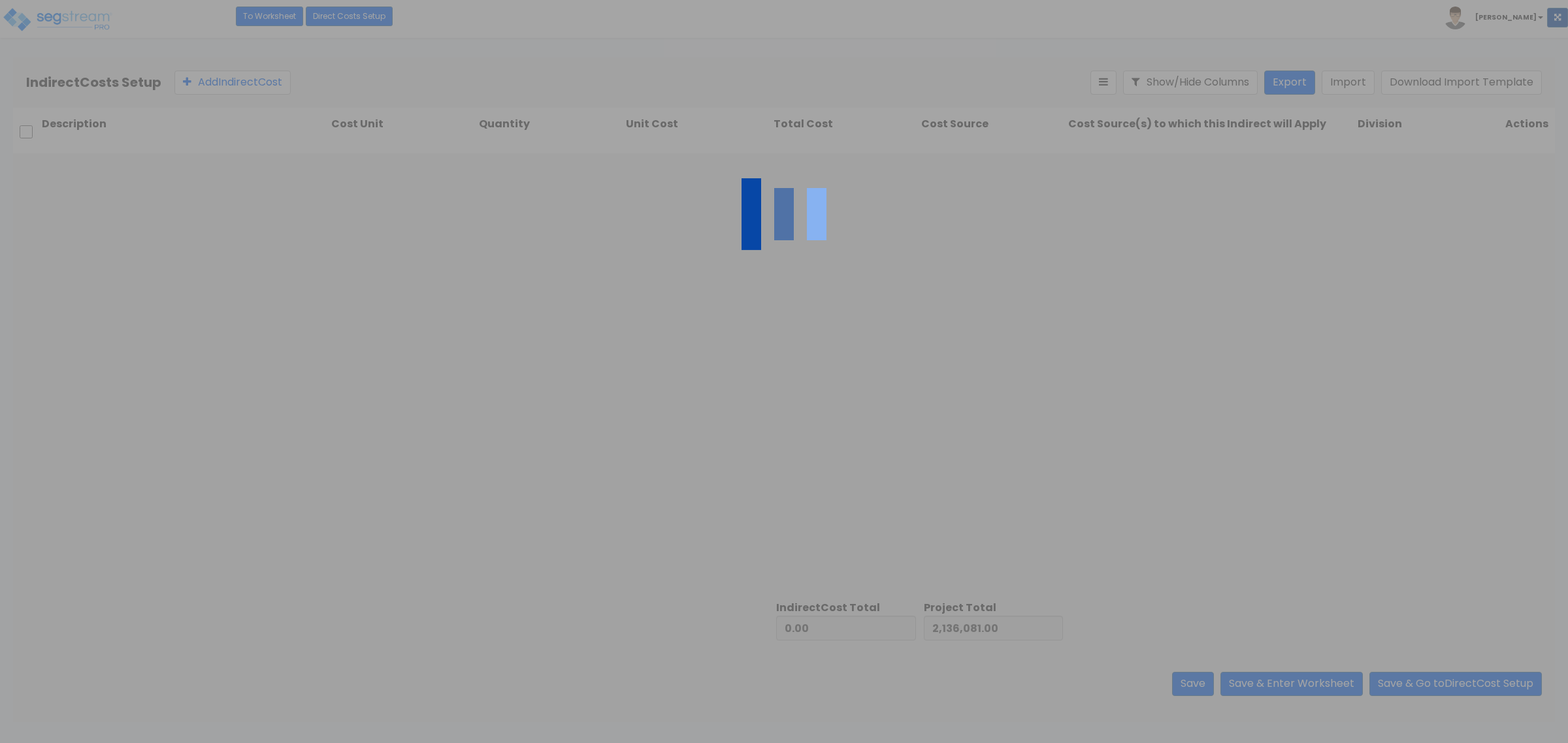
type input "337,199.00"
type input "2,473,280.00"
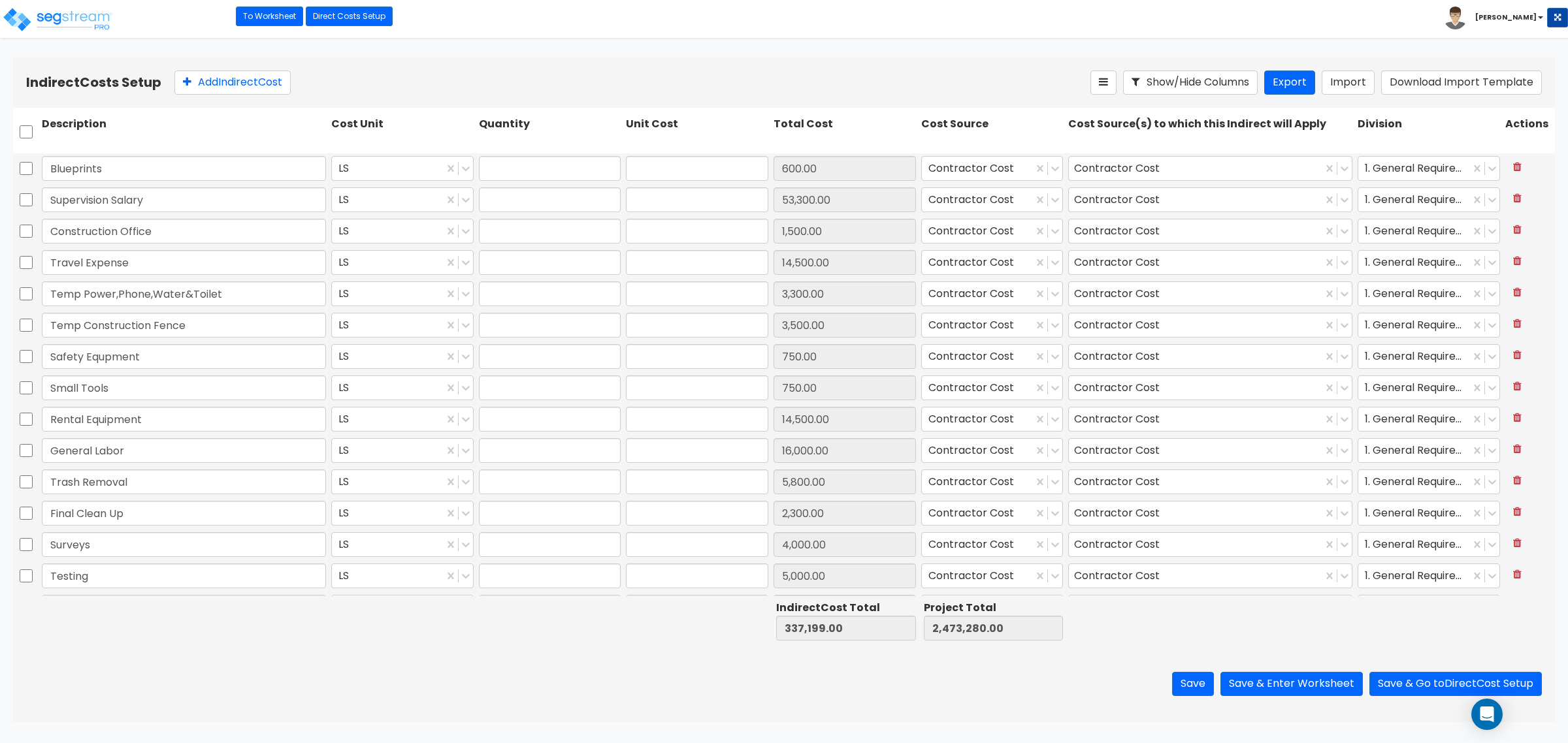
type input "1.00"
type input "600.00"
type input "1.00"
type input "53,300.00"
type input "1.00"
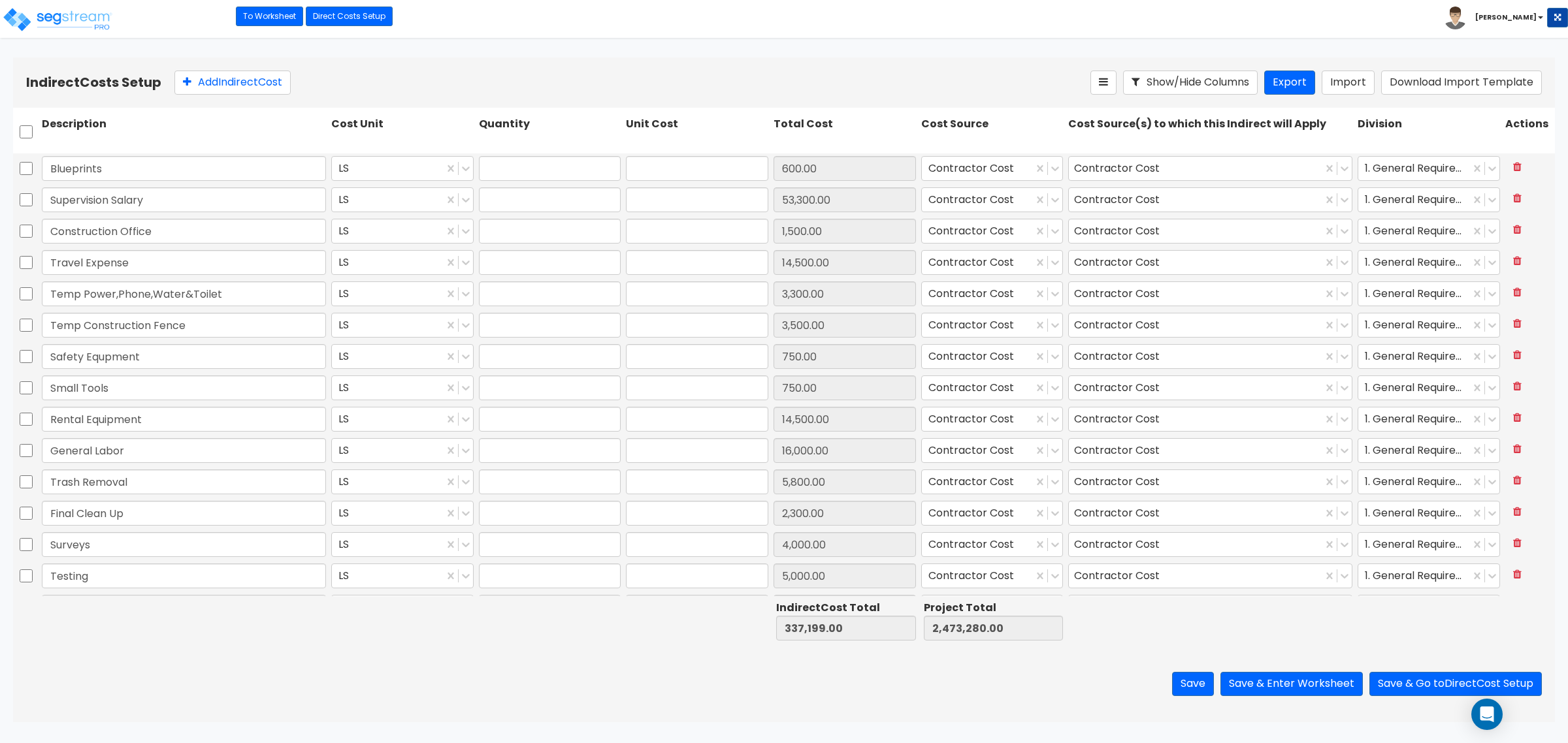
type input "1,500.00"
type input "1.00"
type input "14,500.00"
type input "1.00"
type input "3,300.00"
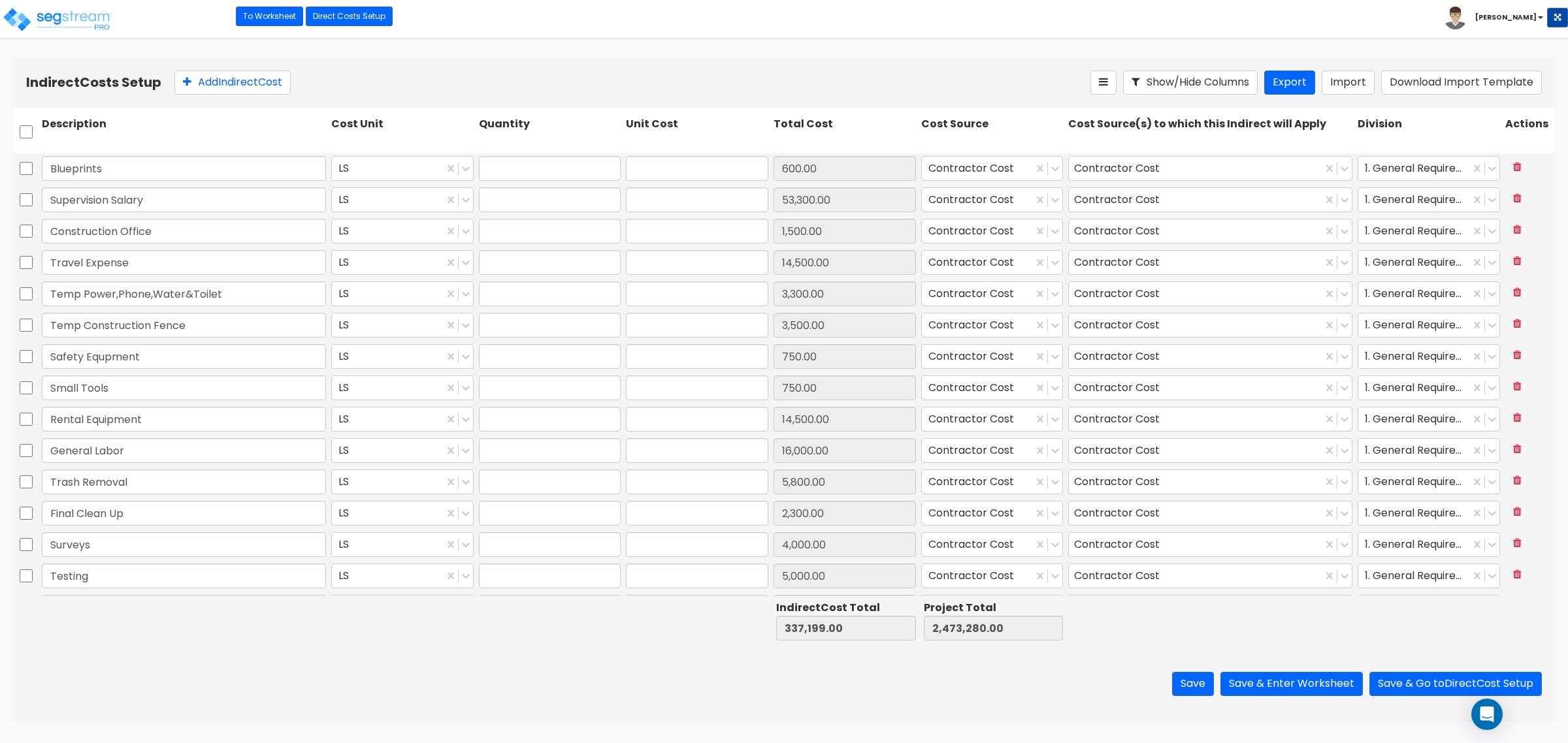
type input "1.00"
type input "3,500.00"
type input "1.00"
type input "750.00"
type input "1.00"
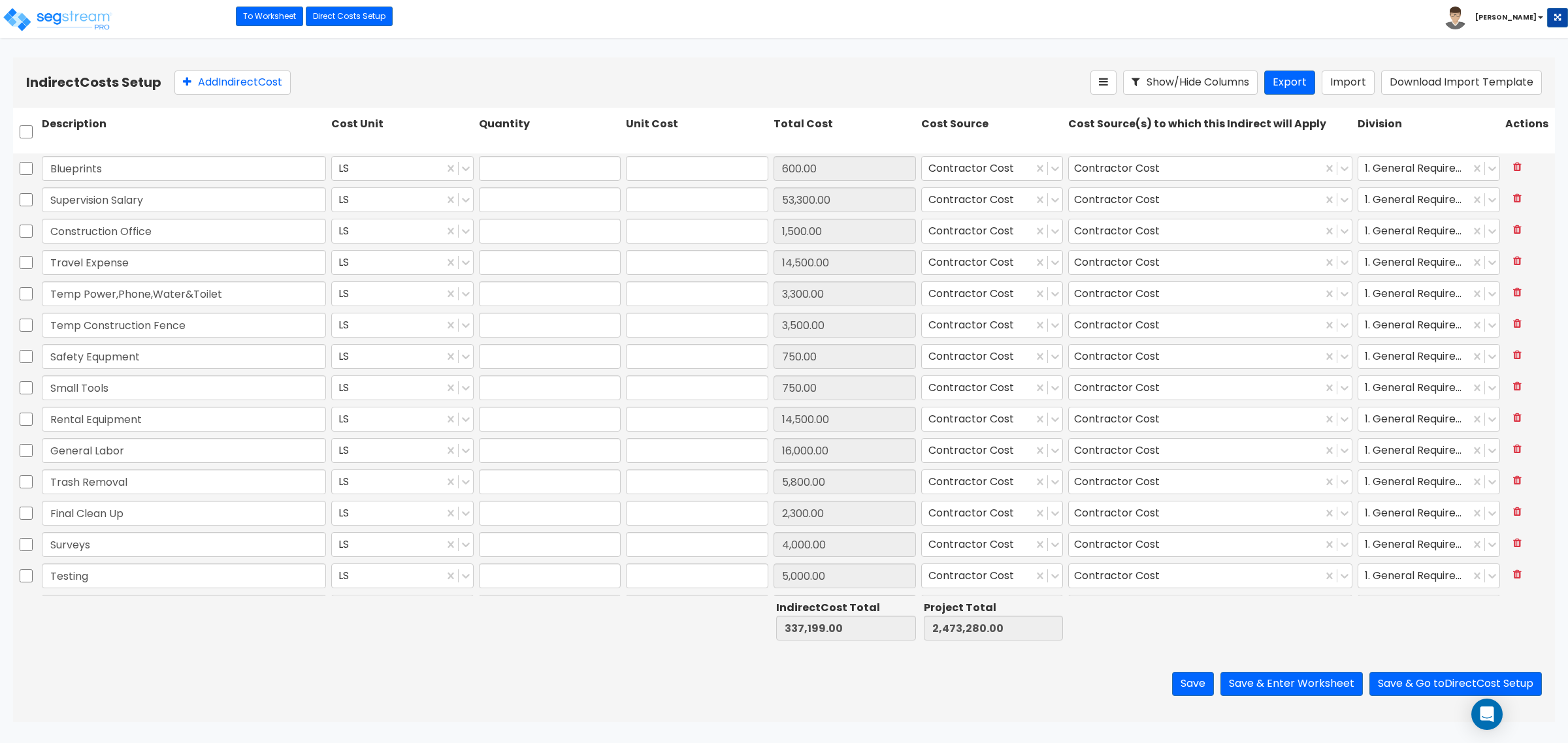
type input "750.00"
type input "1.00"
type input "14,500.00"
type input "1.00"
type input "16,000.00"
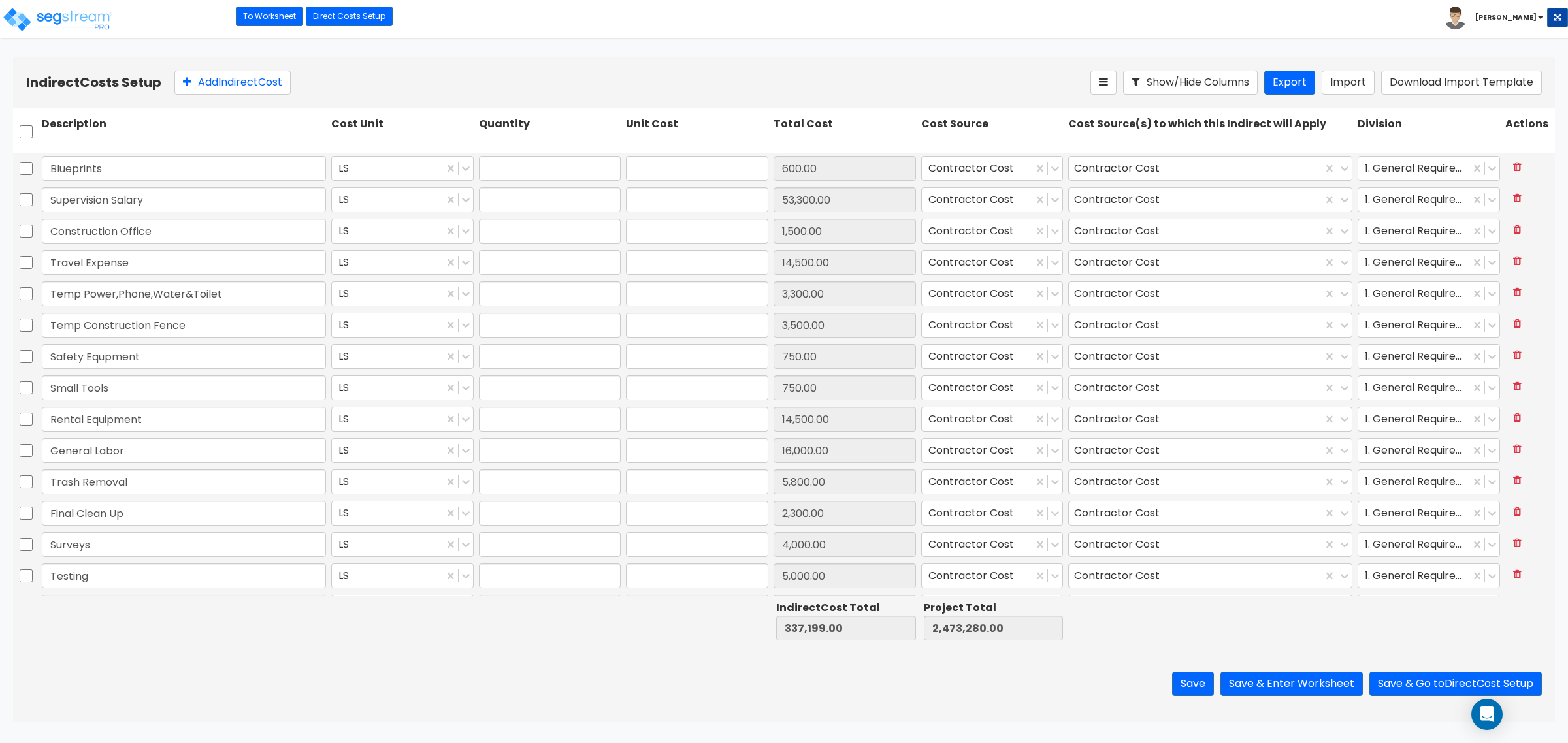
type input "1.00"
type input "5,800.00"
type input "1.00"
type input "2,300.00"
type input "1.00"
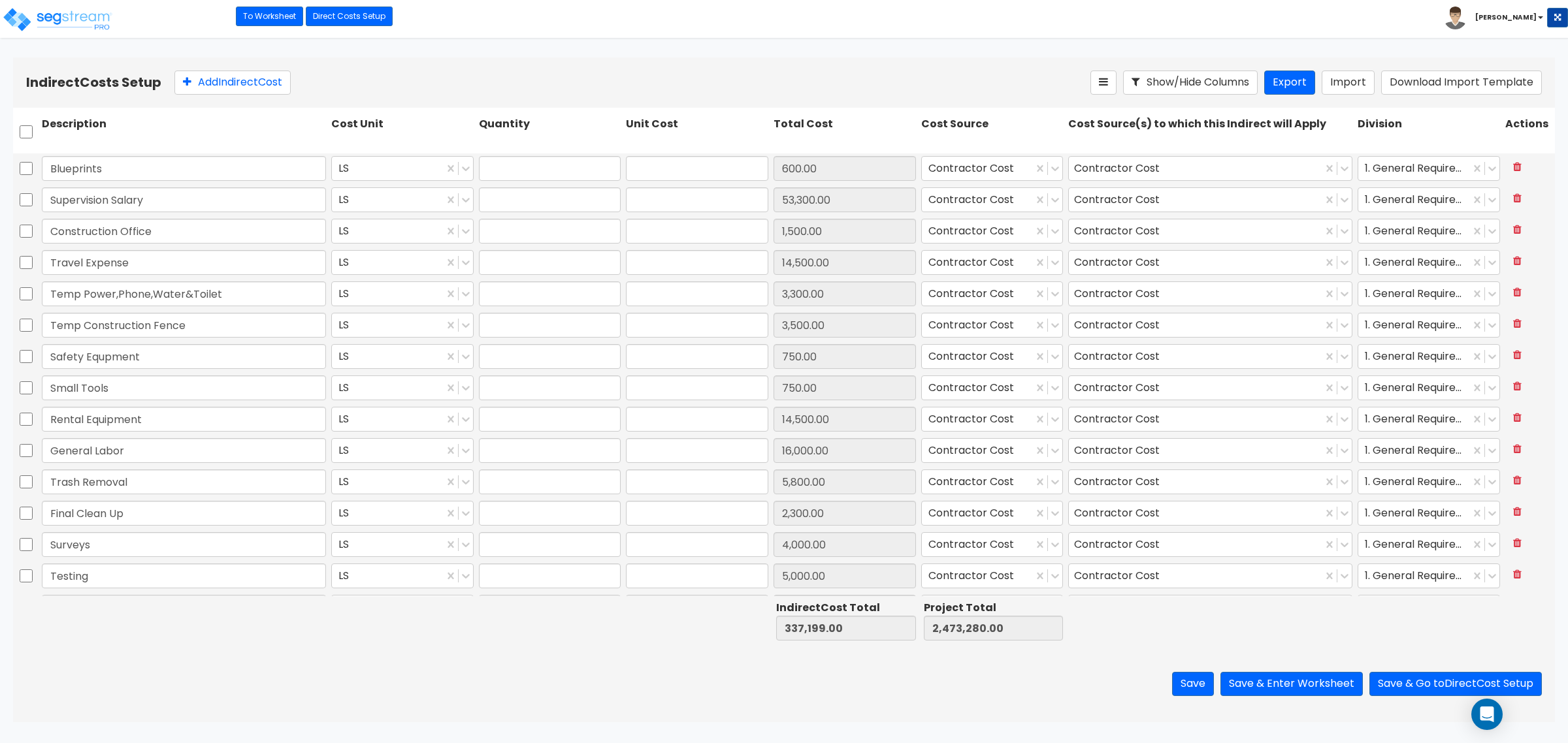
type input "4,000.00"
type input "1.00"
type input "5,000.00"
type input "1.00"
type input "1,200.00"
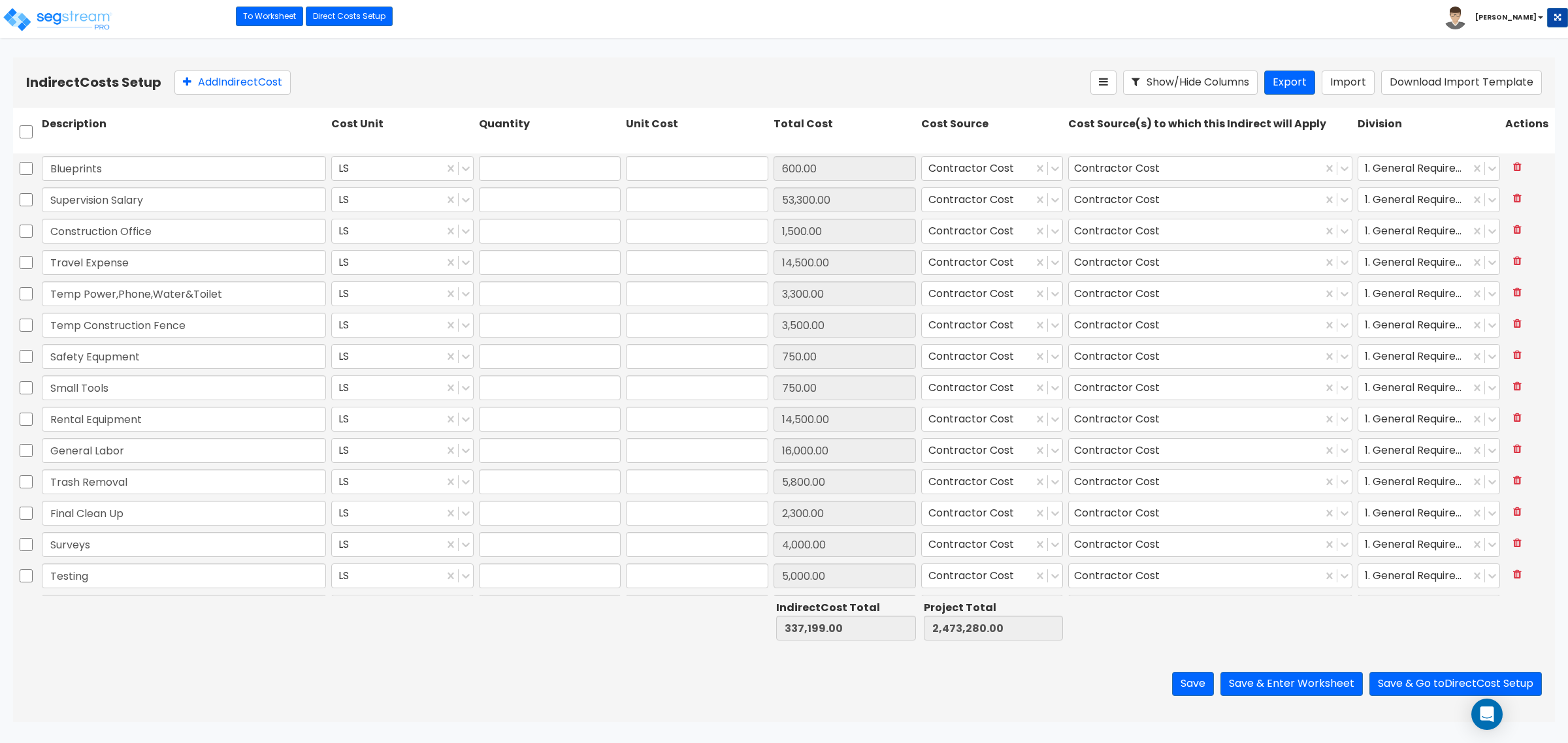
type input "1.00"
type input "750.00"
type input "1.00"
type input "230,000.00"
type input "1.00"
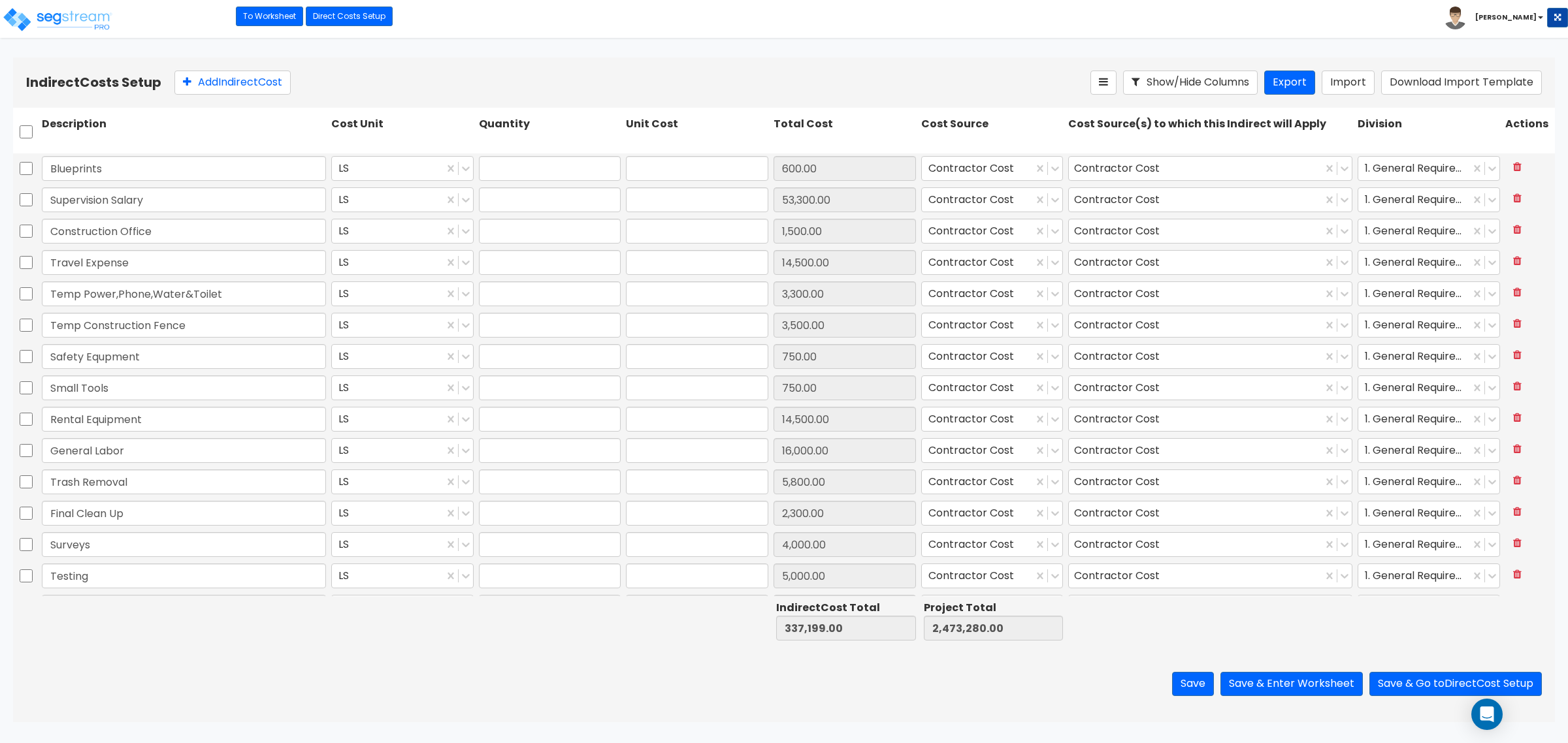
type input "-20,551.00"
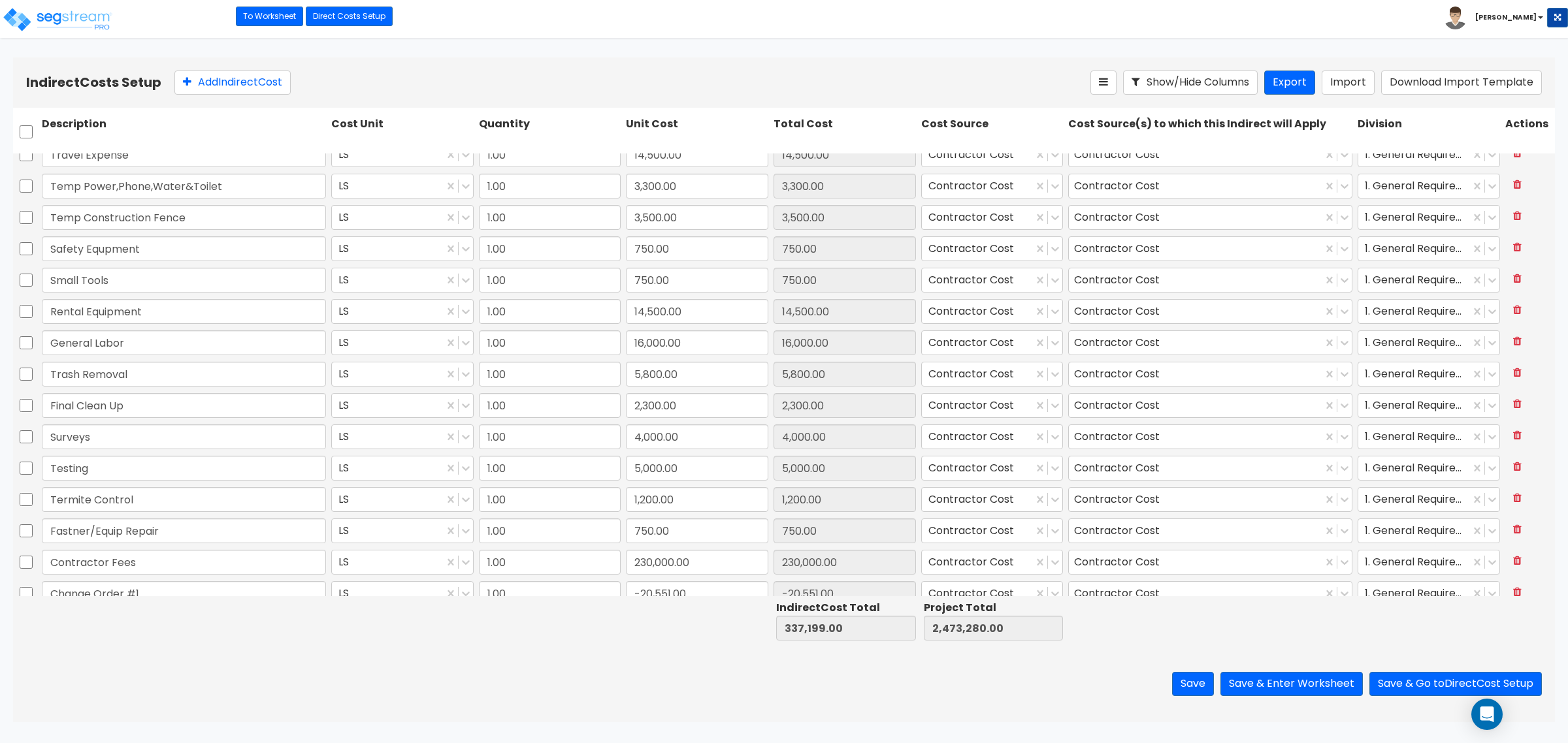
scroll to position [122, 0]
